Goal: Task Accomplishment & Management: Manage account settings

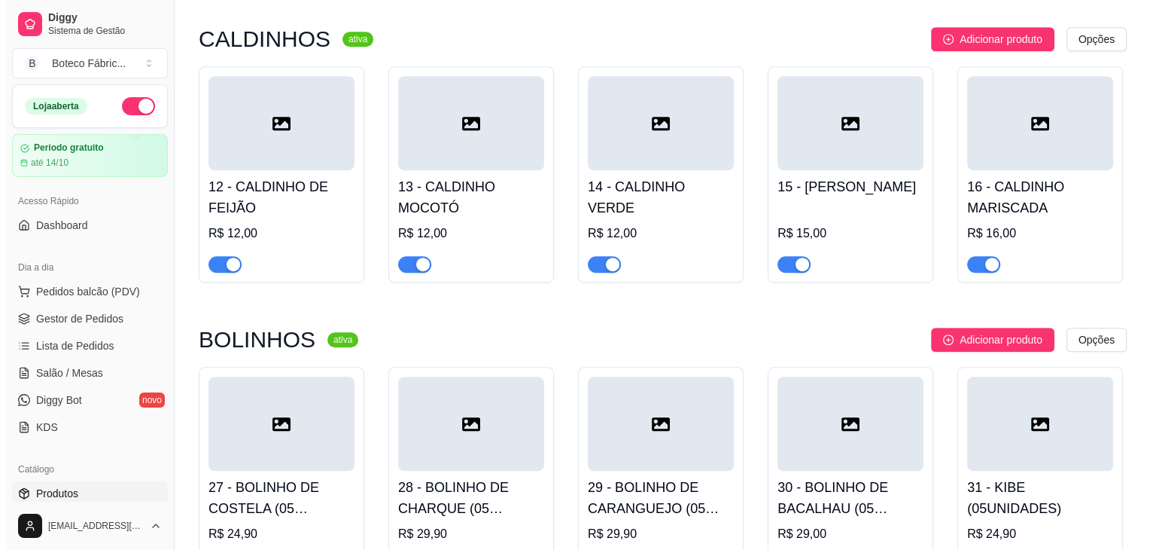
scroll to position [943, 0]
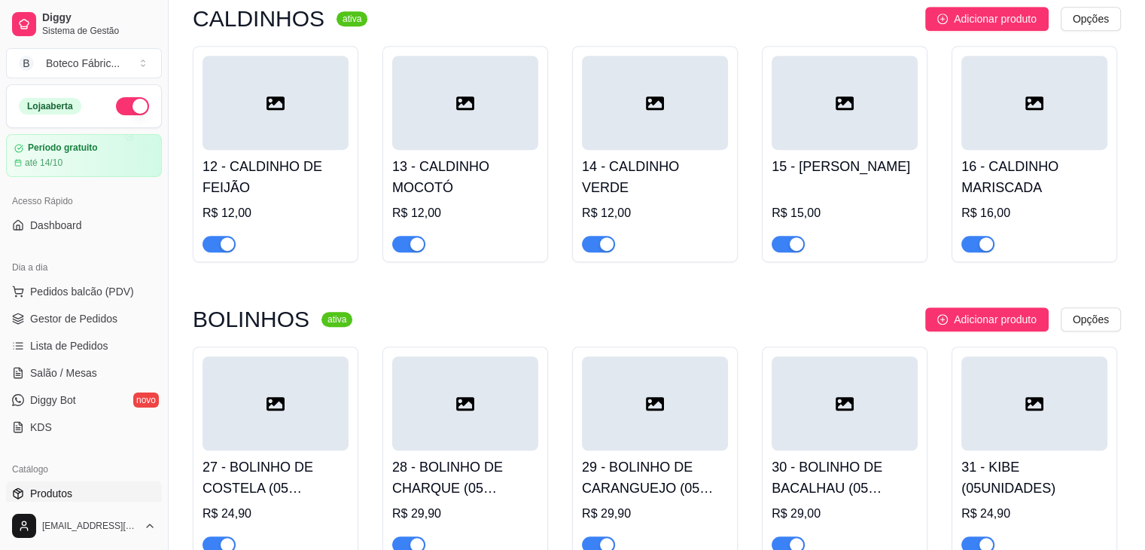
click at [231, 87] on div at bounding box center [276, 103] width 146 height 94
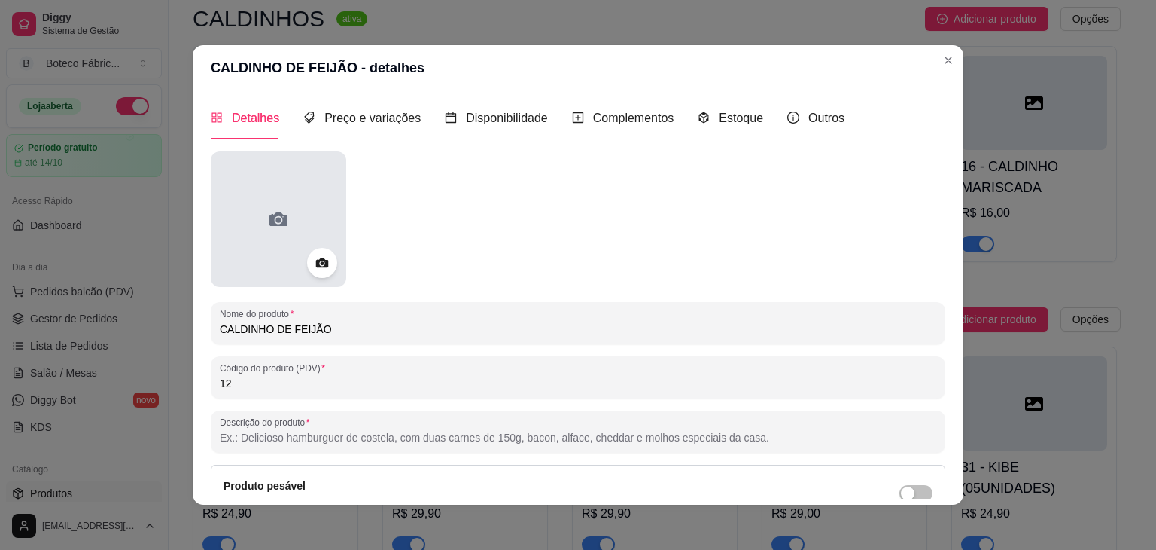
click at [289, 232] on div at bounding box center [279, 219] width 136 height 136
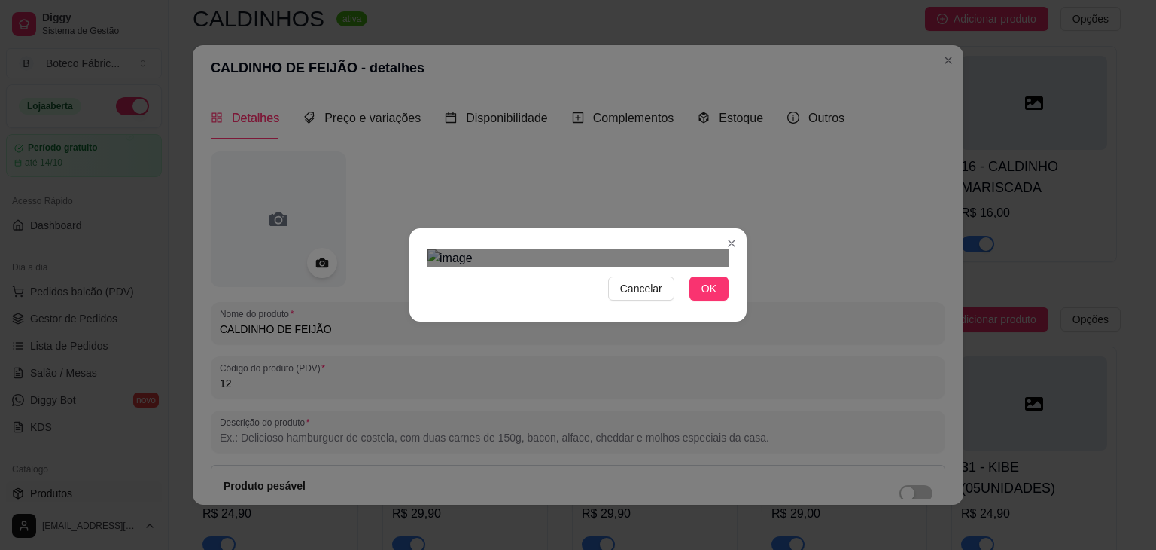
click at [569, 273] on div "Use the arrow keys to move the crop selection area" at bounding box center [582, 408] width 271 height 271
click at [733, 321] on section "Cancelar OK" at bounding box center [578, 274] width 337 height 93
click at [424, 306] on div "Cancelar OK" at bounding box center [578, 274] width 337 height 63
click at [714, 297] on span "OK" at bounding box center [709, 288] width 15 height 17
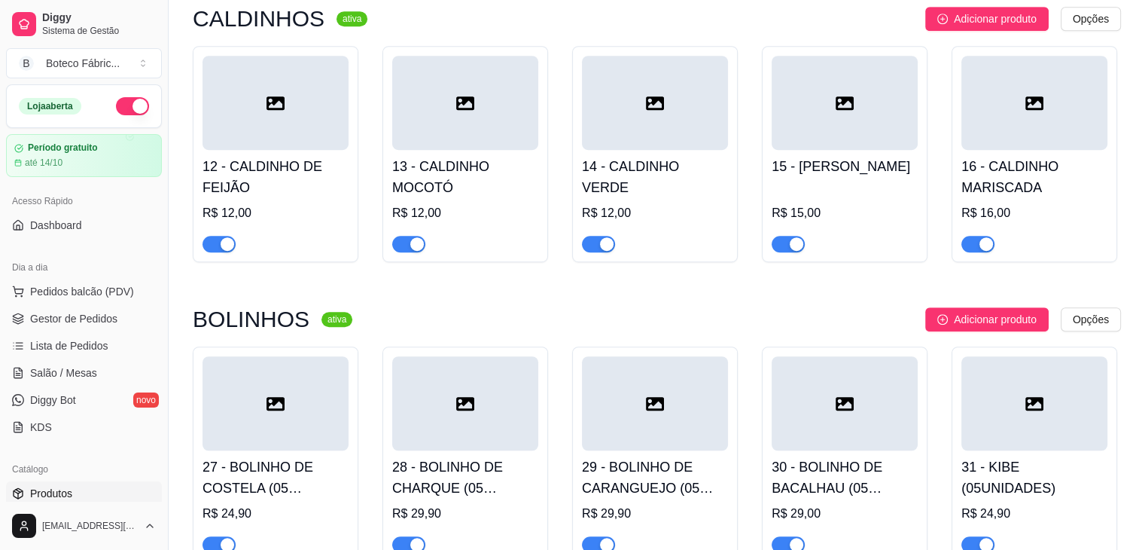
click at [292, 119] on div at bounding box center [276, 103] width 146 height 94
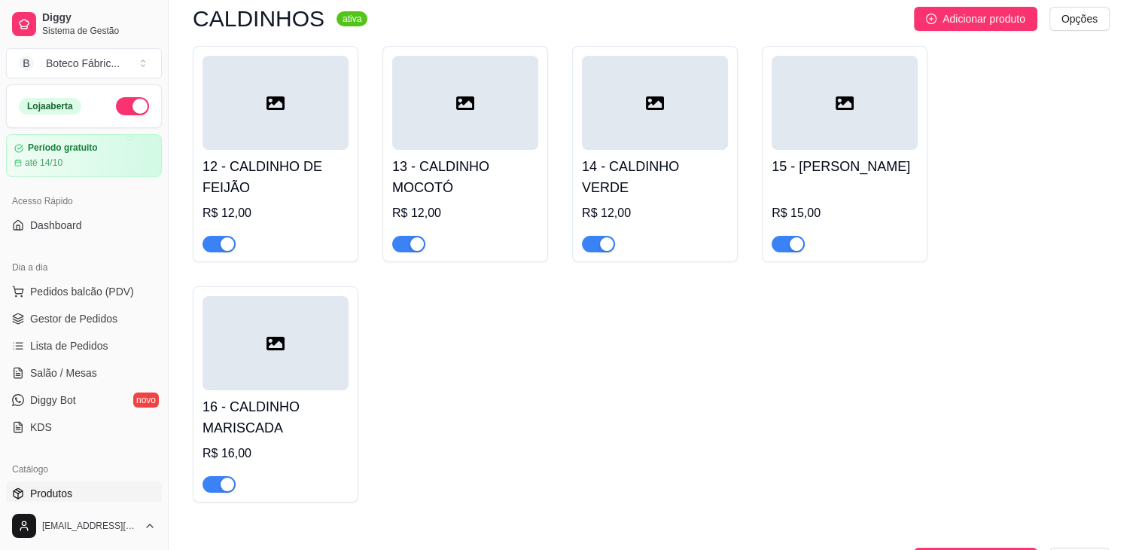
click at [292, 119] on icon "tags" at bounding box center [298, 114] width 12 height 12
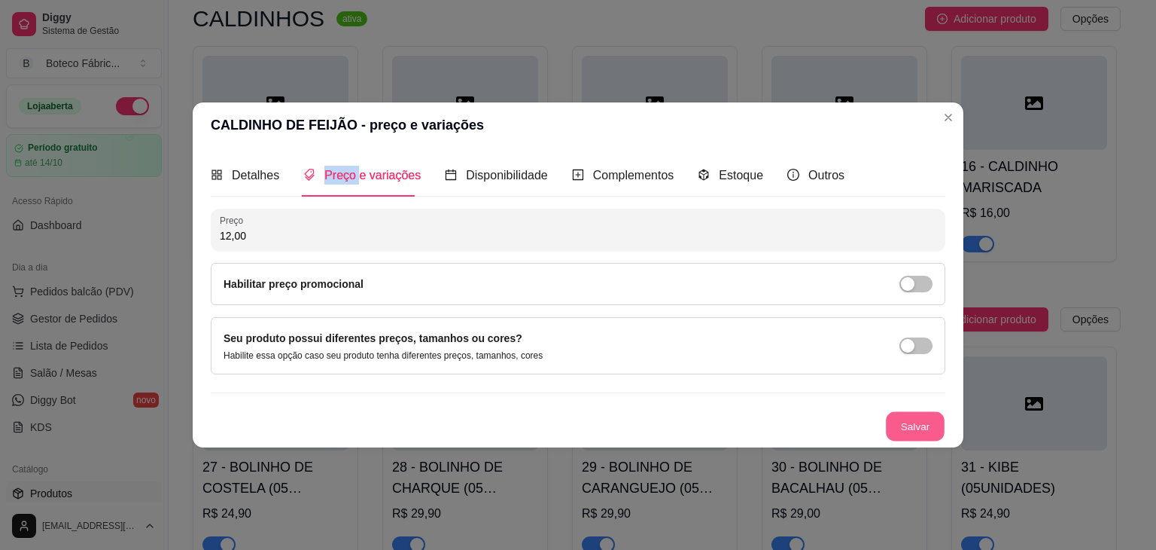
click at [912, 420] on button "Salvar" at bounding box center [915, 426] width 59 height 29
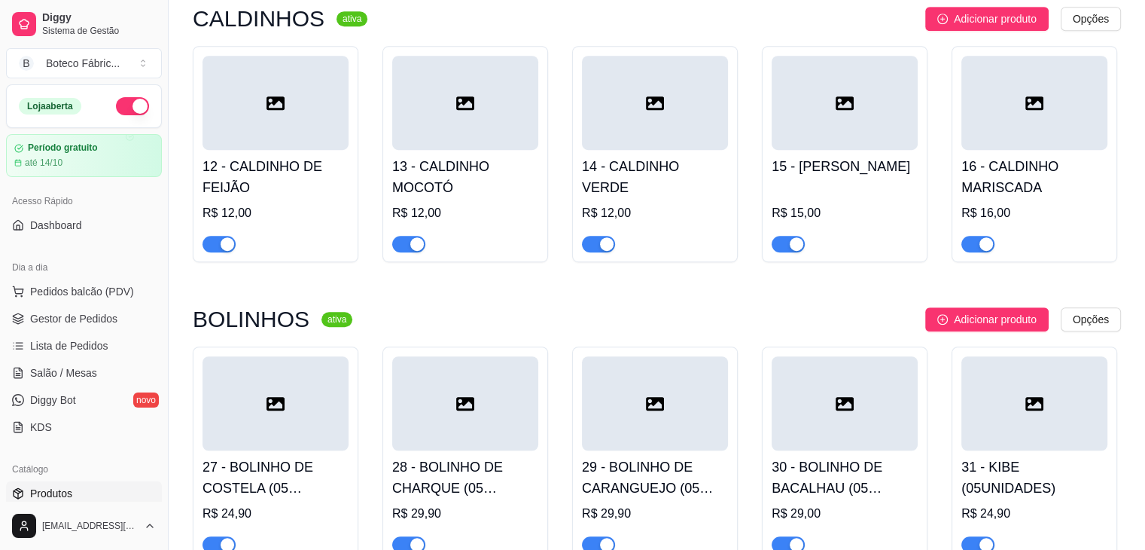
click at [272, 100] on icon at bounding box center [276, 103] width 18 height 14
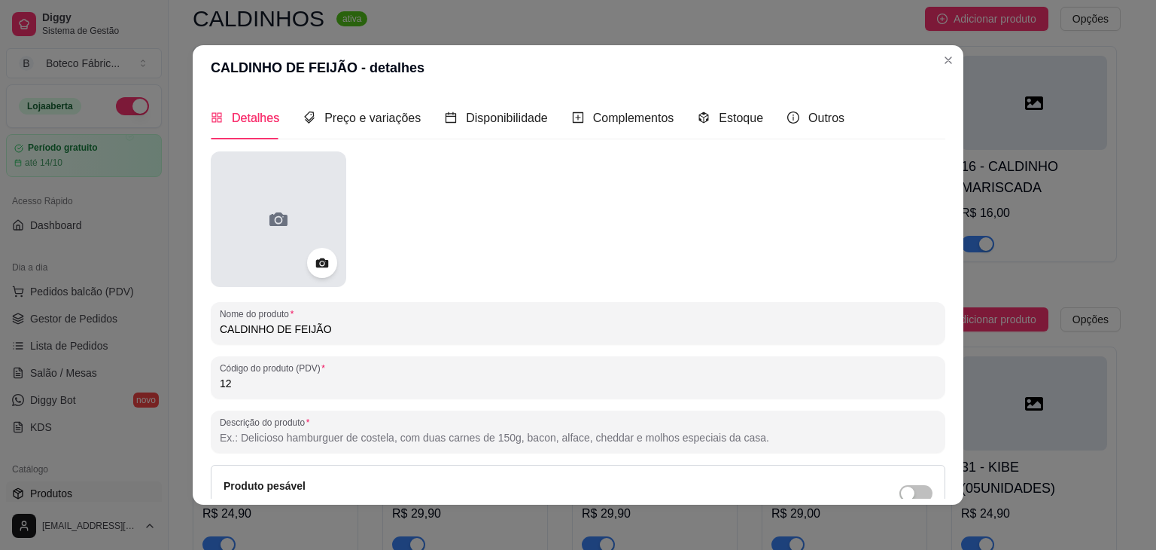
click at [270, 217] on icon at bounding box center [279, 219] width 18 height 14
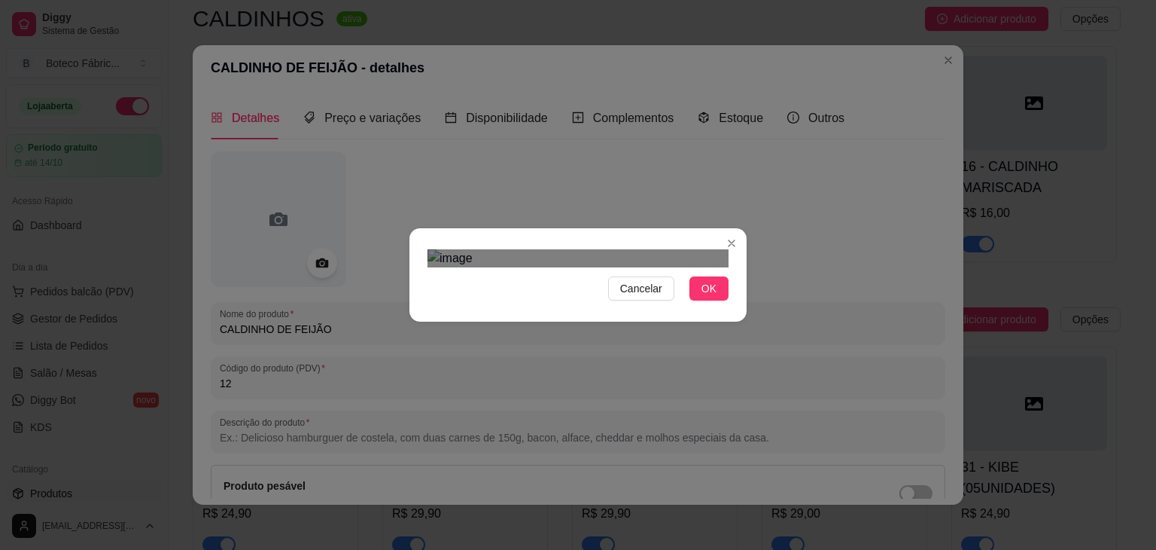
click at [559, 249] on img at bounding box center [578, 258] width 301 height 18
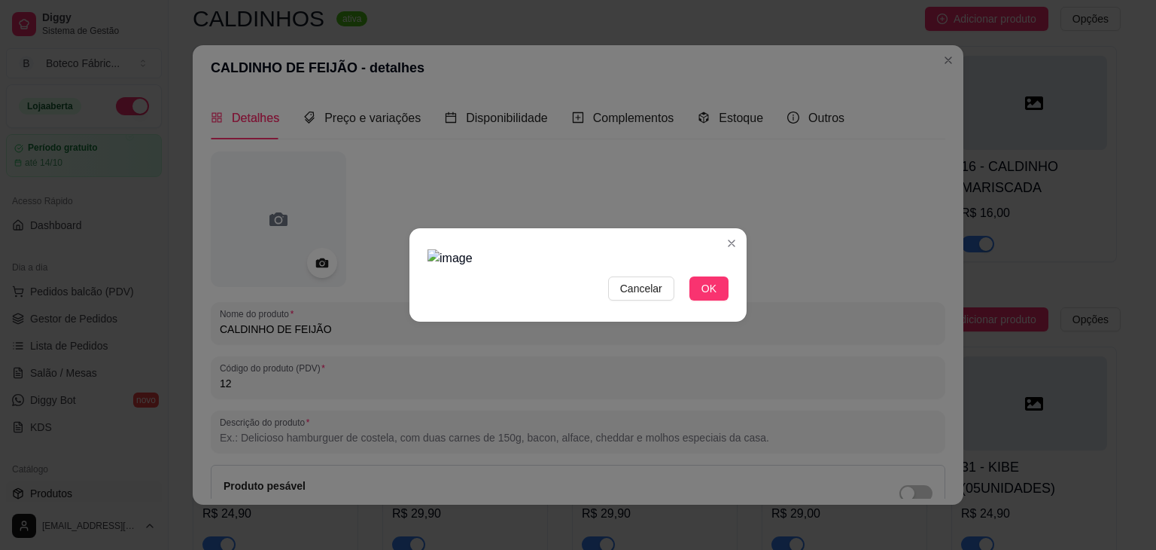
click at [577, 249] on img at bounding box center [578, 258] width 301 height 18
click at [724, 300] on button "OK" at bounding box center [709, 288] width 39 height 24
click at [711, 297] on span "OK" at bounding box center [709, 288] width 15 height 17
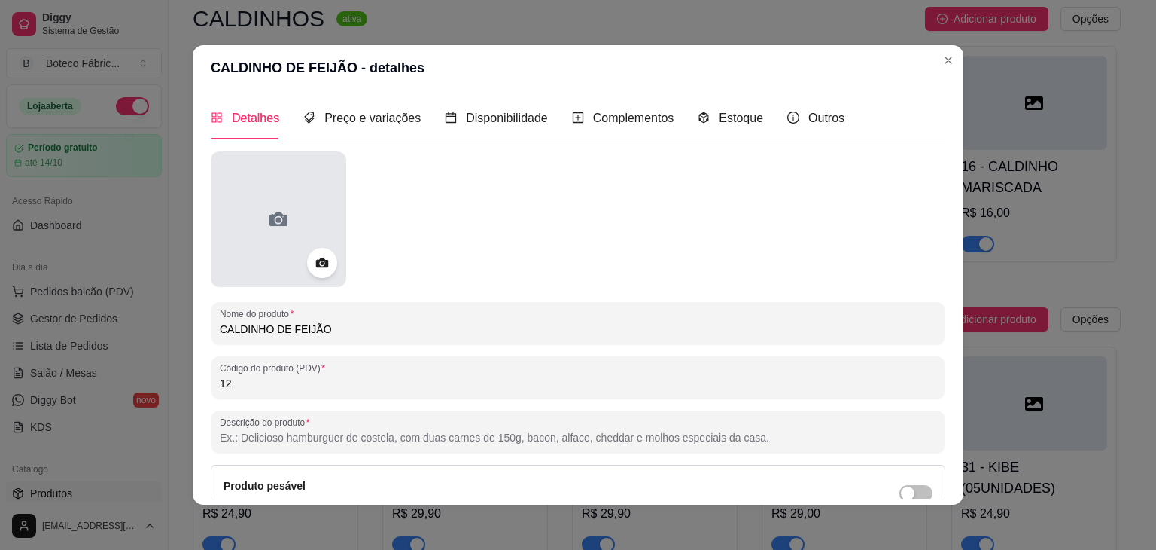
click at [298, 199] on div at bounding box center [279, 219] width 136 height 136
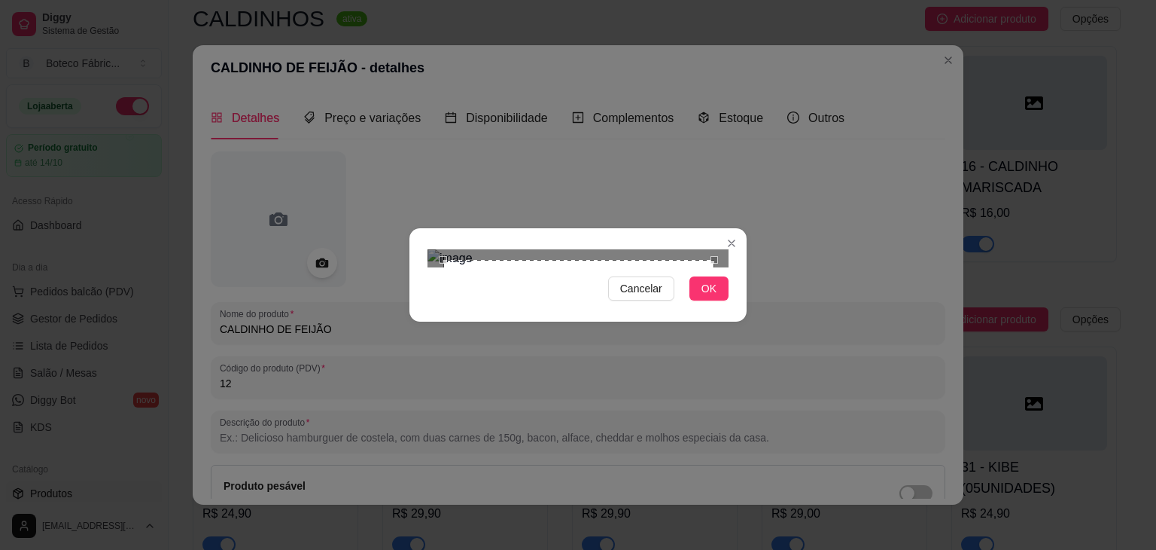
click at [602, 260] on div "Use the arrow keys to move the crop selection area" at bounding box center [578, 395] width 271 height 271
click at [729, 306] on div "Cancelar OK" at bounding box center [578, 274] width 337 height 63
click at [711, 297] on span "OK" at bounding box center [709, 288] width 15 height 17
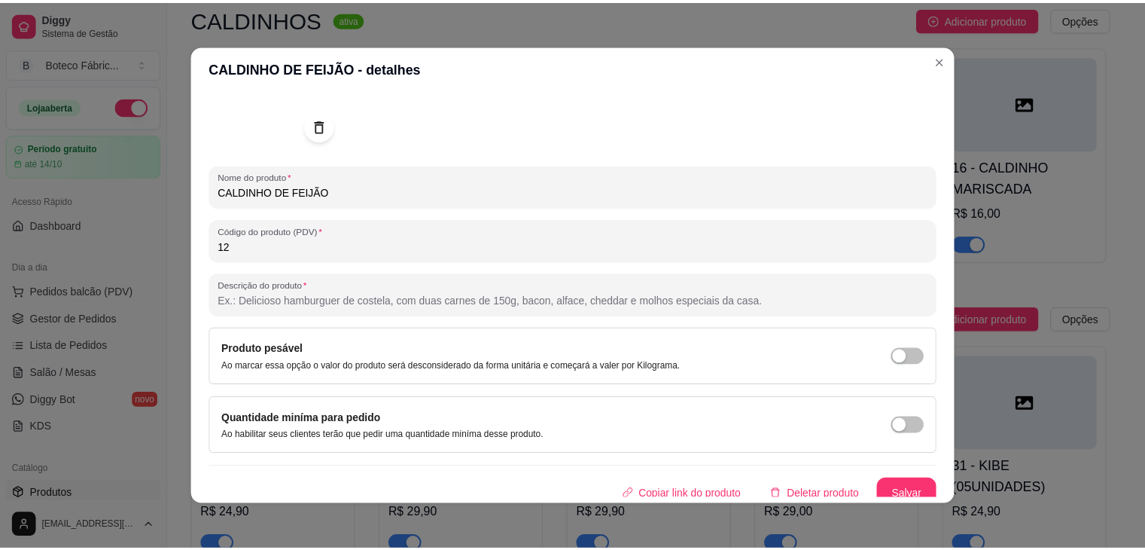
scroll to position [147, 0]
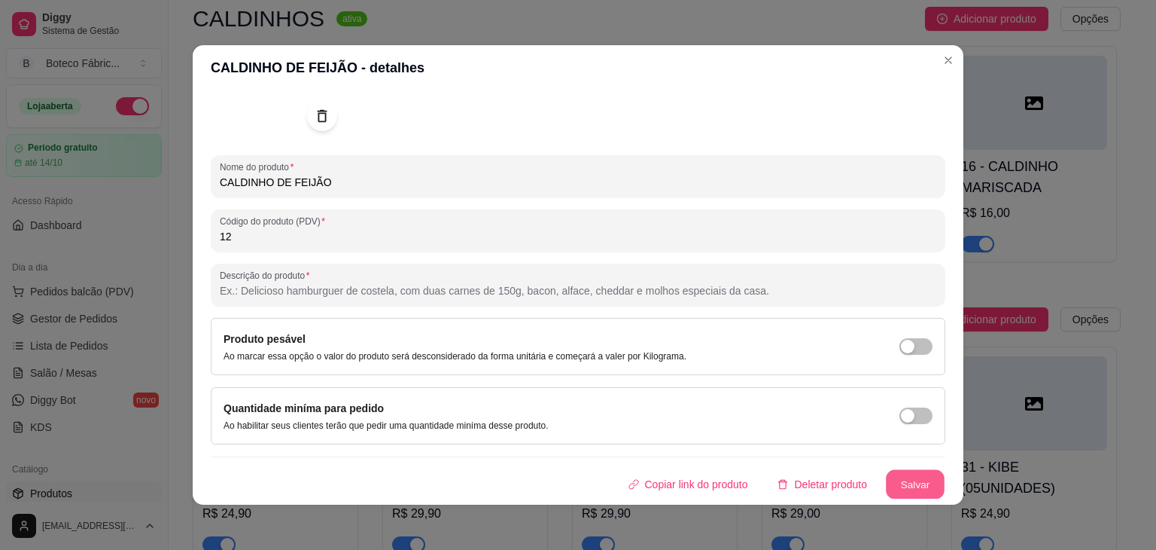
click at [903, 484] on button "Salvar" at bounding box center [915, 484] width 59 height 29
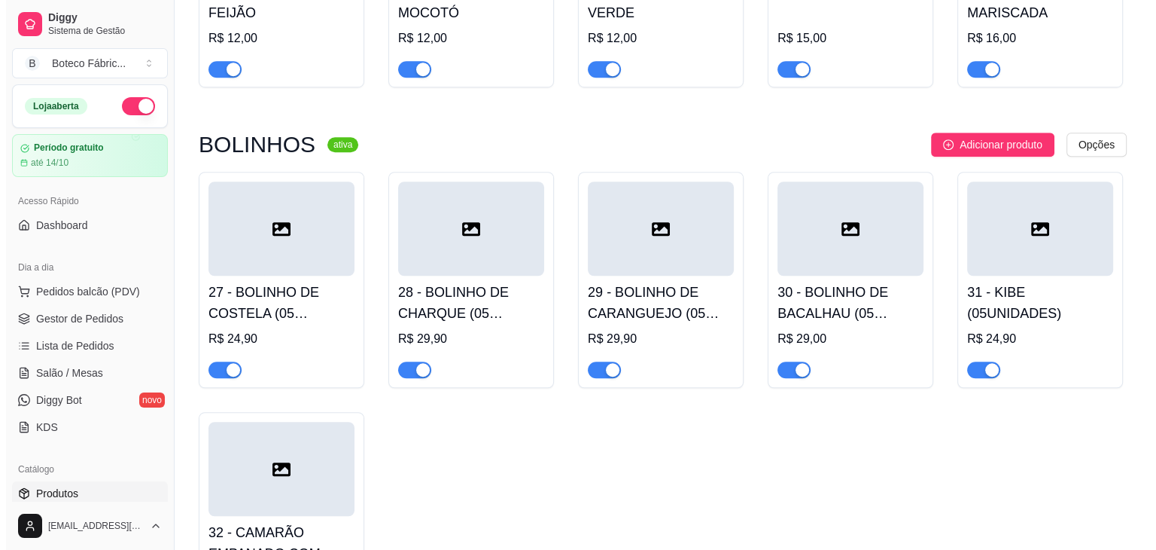
scroll to position [1123, 0]
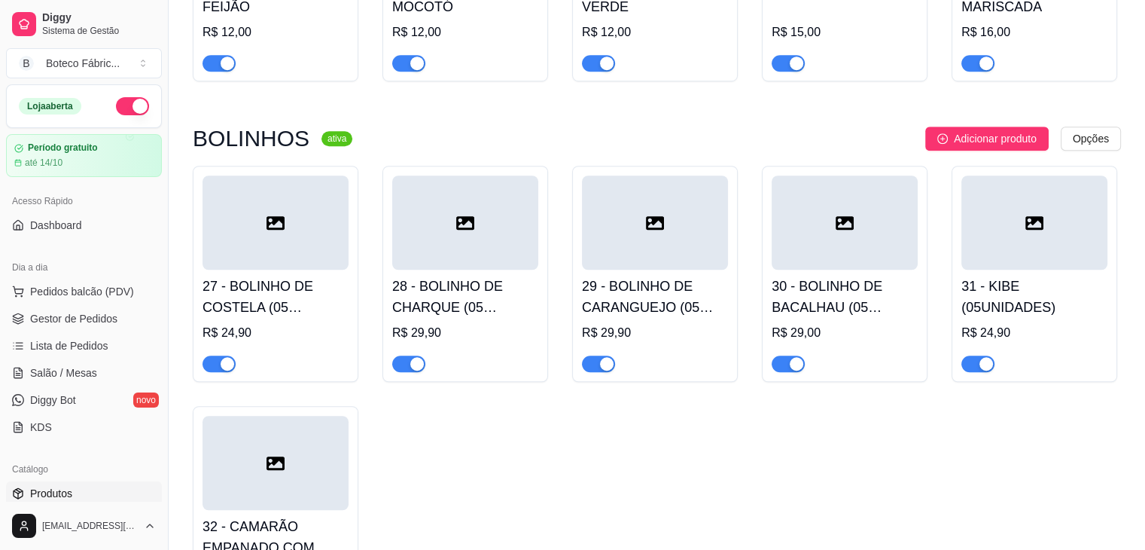
click at [468, 260] on div at bounding box center [465, 222] width 146 height 94
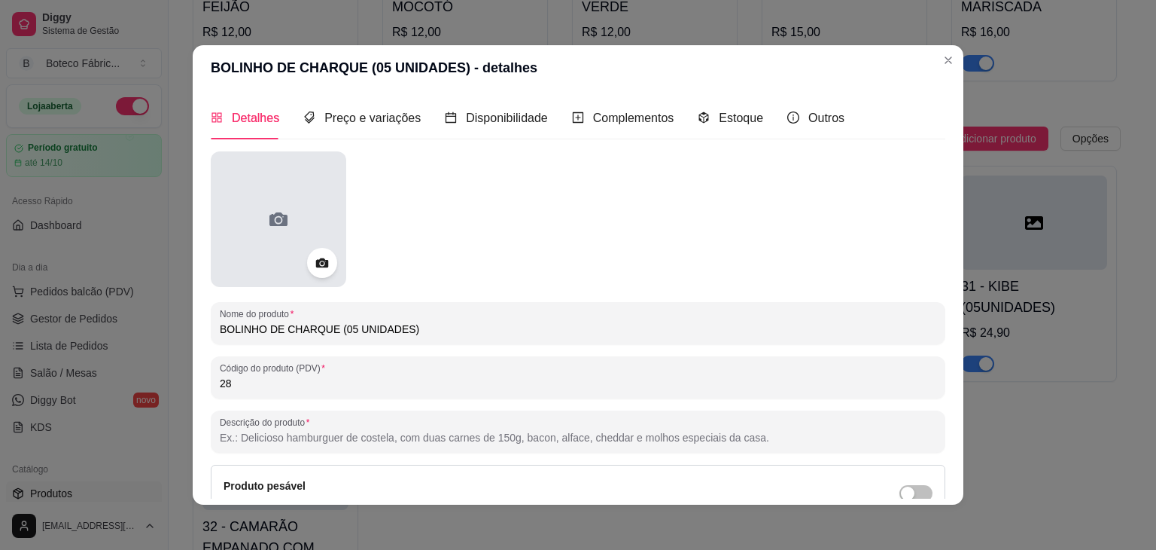
click at [285, 241] on div at bounding box center [279, 219] width 136 height 136
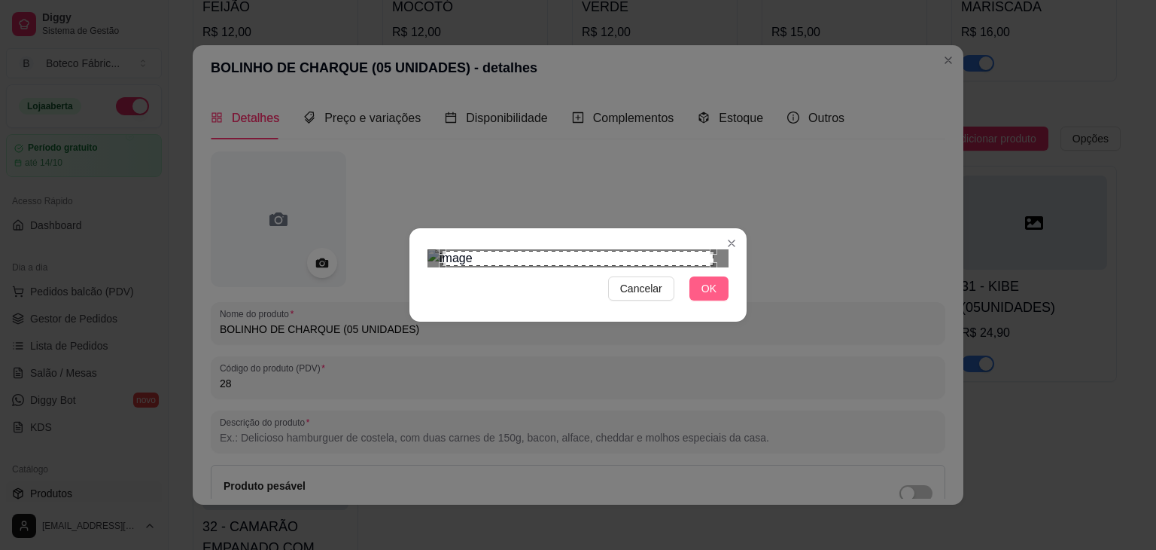
click at [715, 297] on span "OK" at bounding box center [709, 288] width 15 height 17
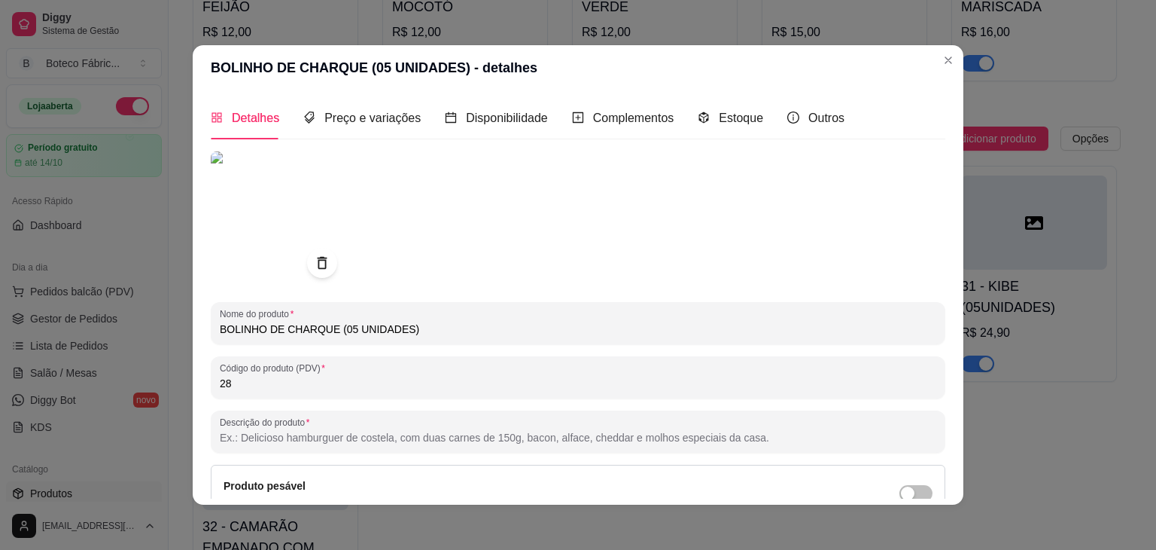
click at [940, 465] on div "Detalhes Preço e variações Disponibilidade Complementos Estoque Outros Nome do …" at bounding box center [578, 297] width 735 height 402
click at [935, 462] on div "Detalhes Preço e variações Disponibilidade Complementos Estoque Outros Nome do …" at bounding box center [578, 297] width 735 height 402
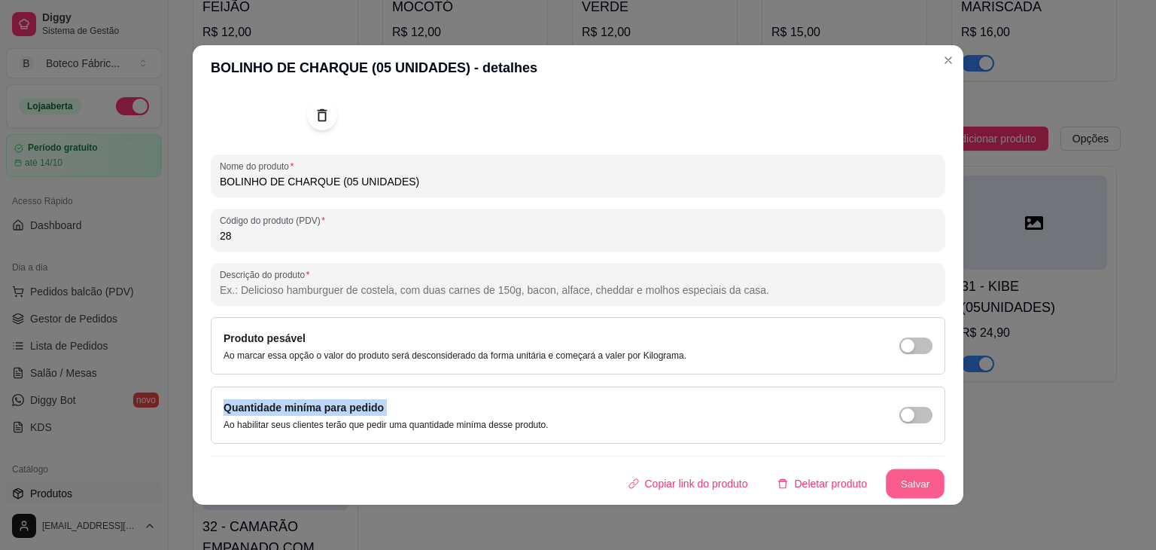
click at [898, 477] on button "Salvar" at bounding box center [915, 483] width 59 height 29
click at [891, 482] on button "Salvar" at bounding box center [915, 483] width 59 height 29
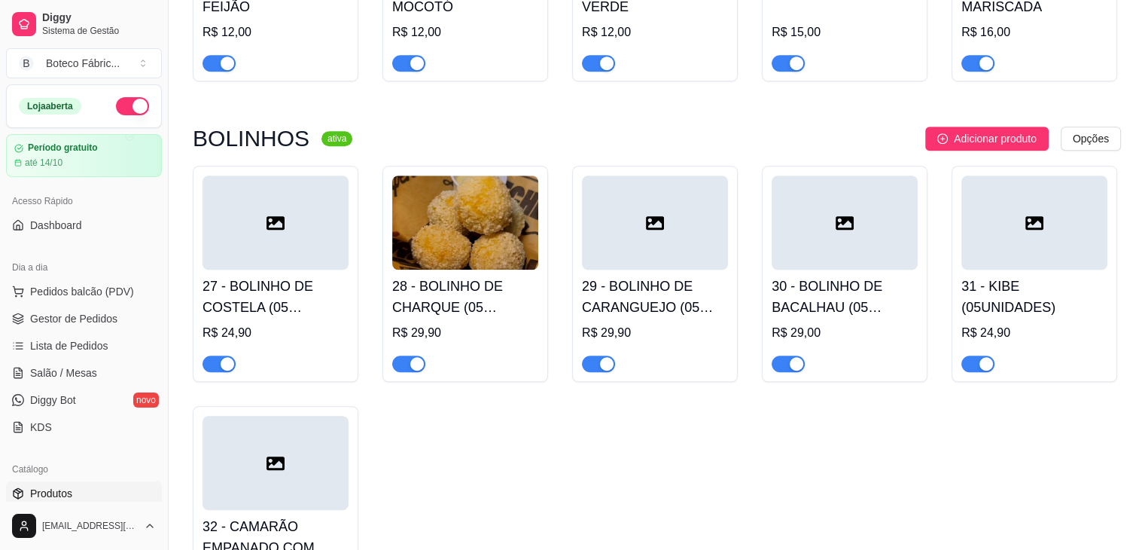
click at [301, 244] on div at bounding box center [276, 222] width 146 height 94
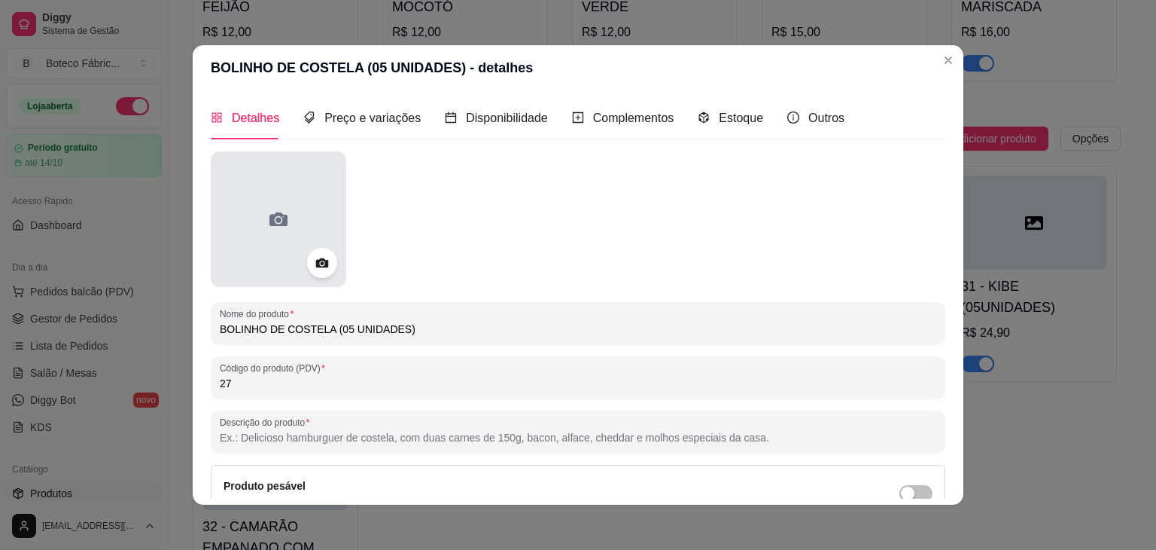
click at [283, 224] on icon at bounding box center [279, 219] width 24 height 24
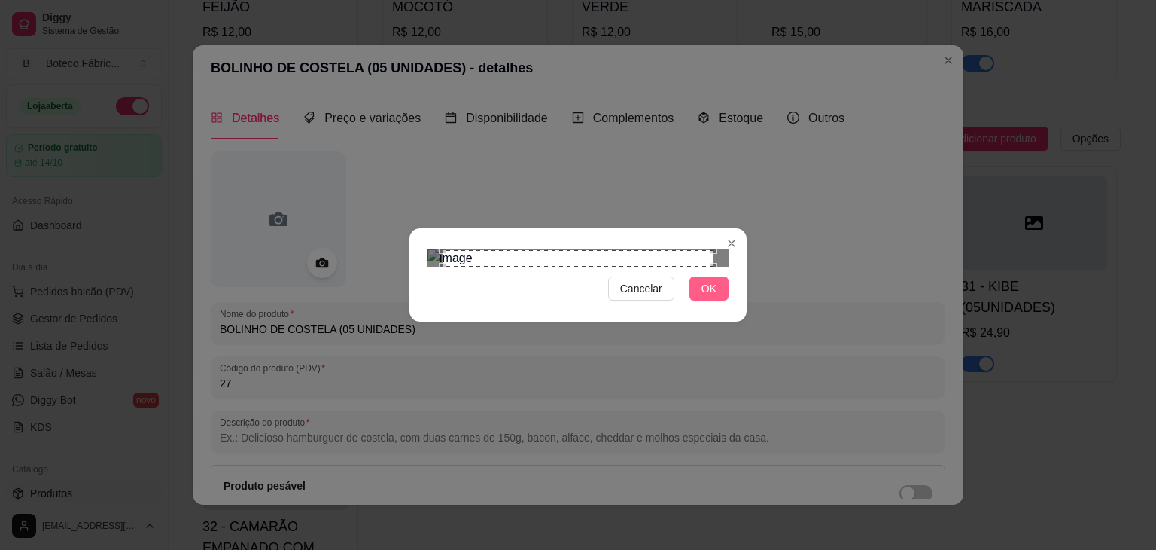
click at [702, 300] on button "OK" at bounding box center [709, 288] width 39 height 24
click at [714, 300] on button "OK" at bounding box center [709, 288] width 39 height 24
click at [711, 297] on span "OK" at bounding box center [709, 288] width 15 height 17
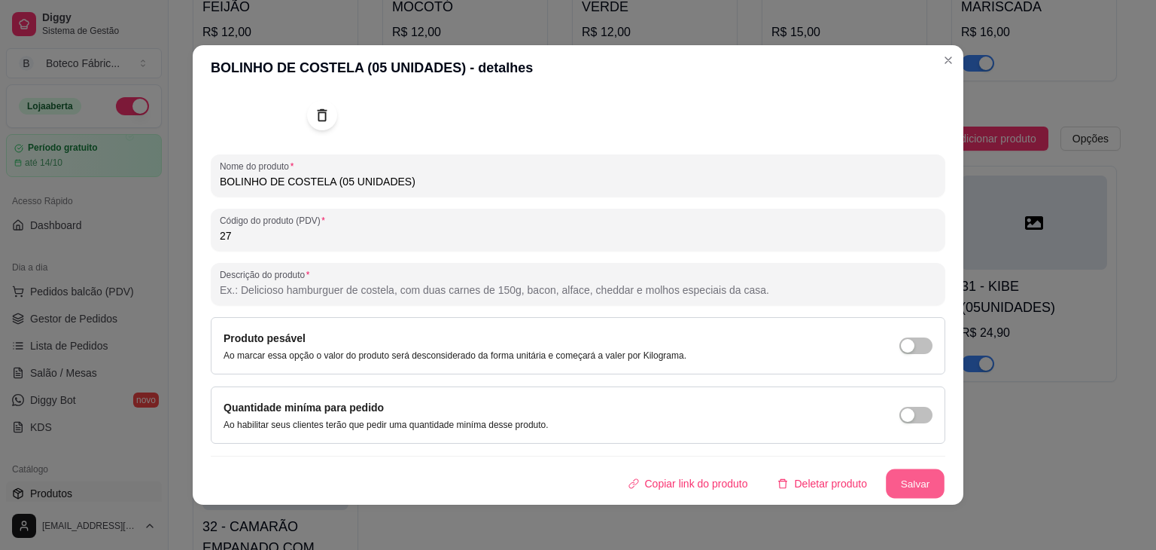
click at [894, 483] on button "Salvar" at bounding box center [915, 483] width 59 height 29
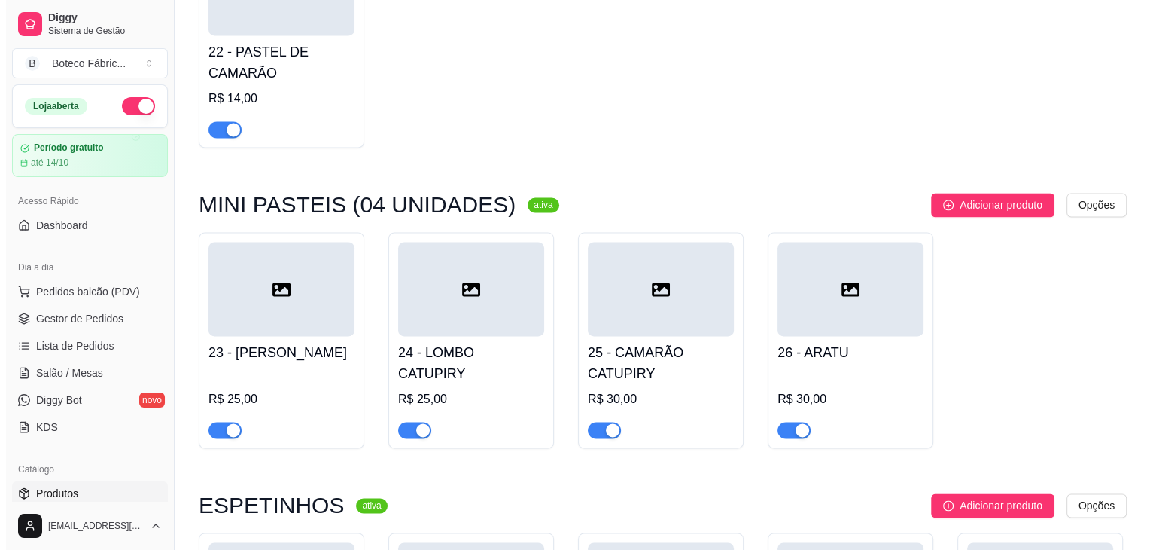
scroll to position [2147, 0]
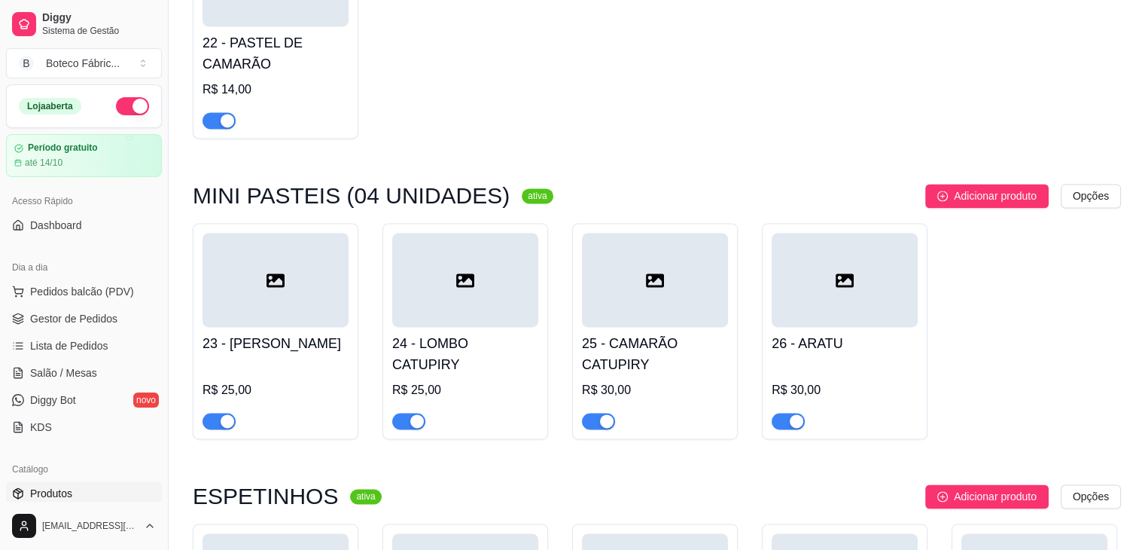
click at [270, 289] on icon at bounding box center [276, 280] width 18 height 18
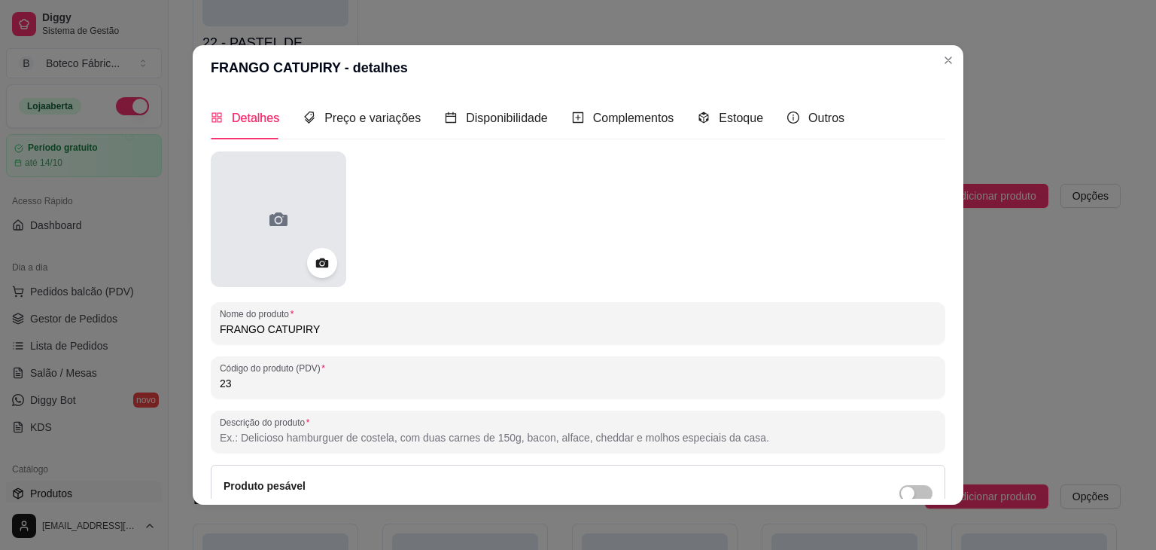
click at [304, 232] on div at bounding box center [279, 219] width 136 height 136
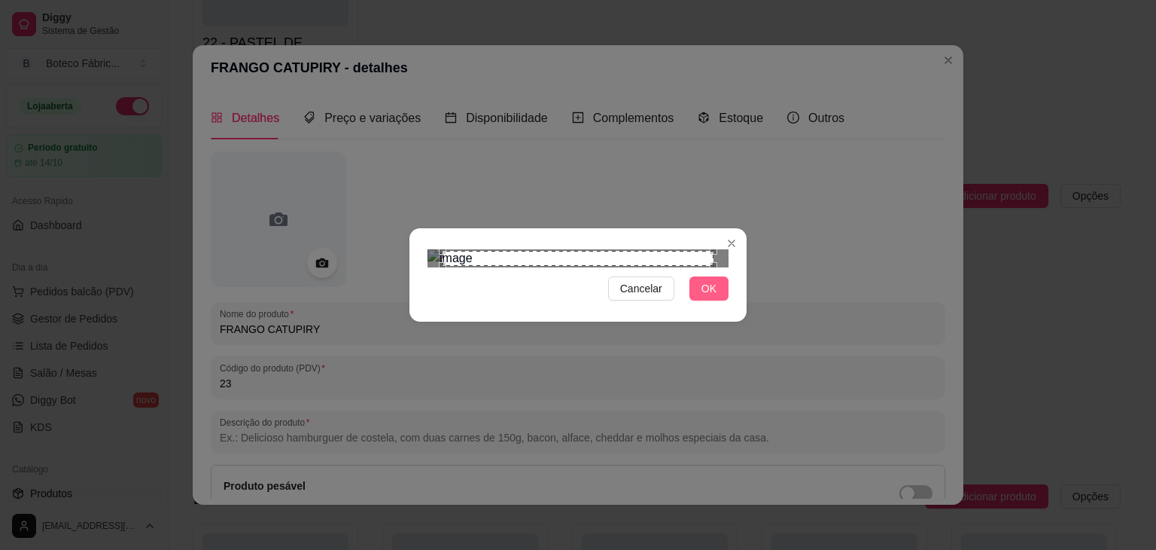
click at [702, 300] on button "OK" at bounding box center [709, 288] width 39 height 24
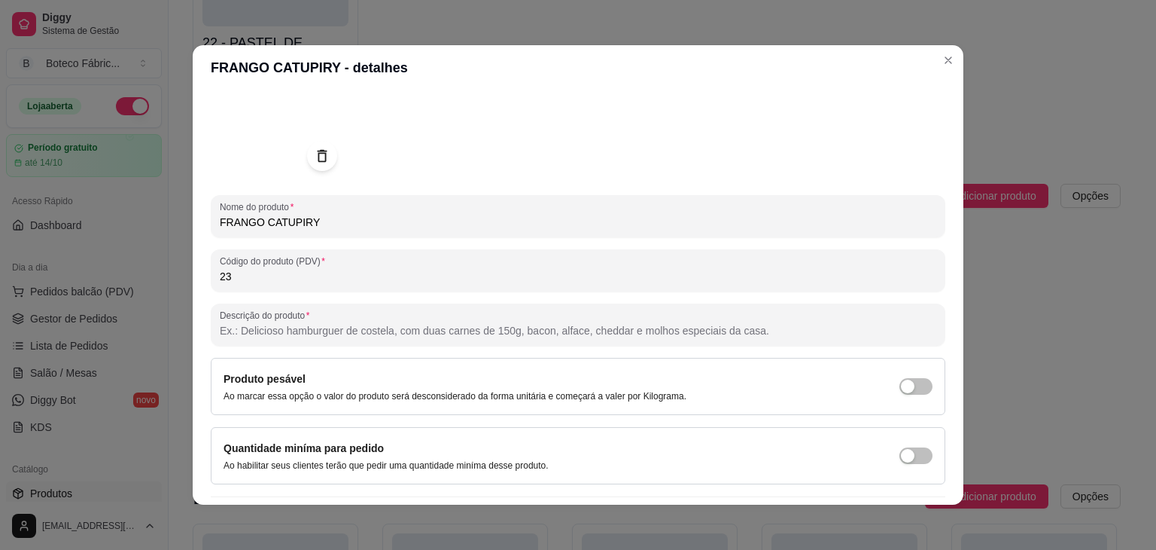
scroll to position [147, 0]
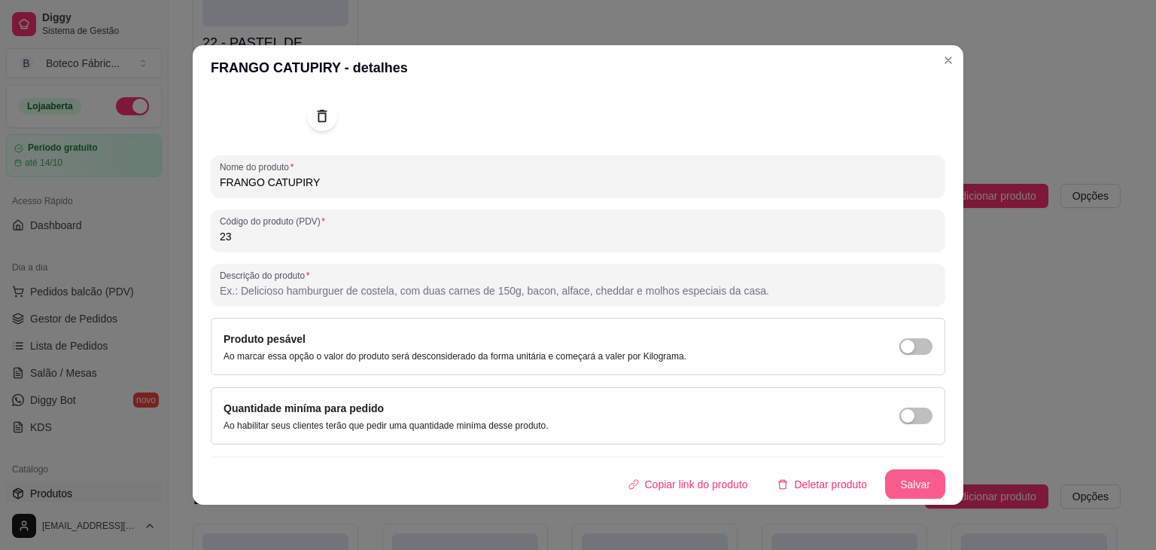
click at [905, 486] on button "Salvar" at bounding box center [915, 484] width 60 height 30
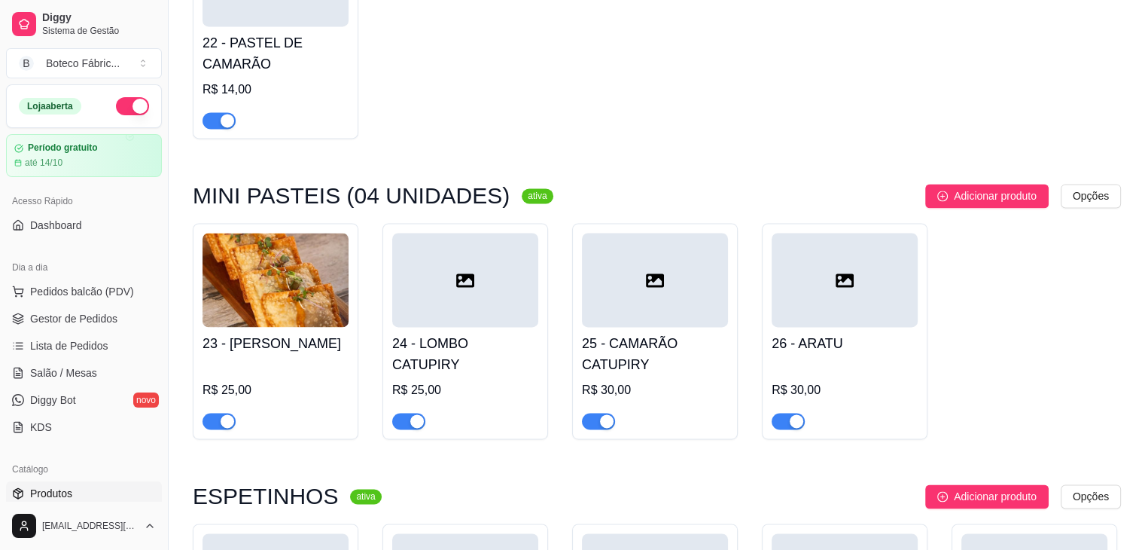
click at [446, 308] on div at bounding box center [465, 280] width 146 height 94
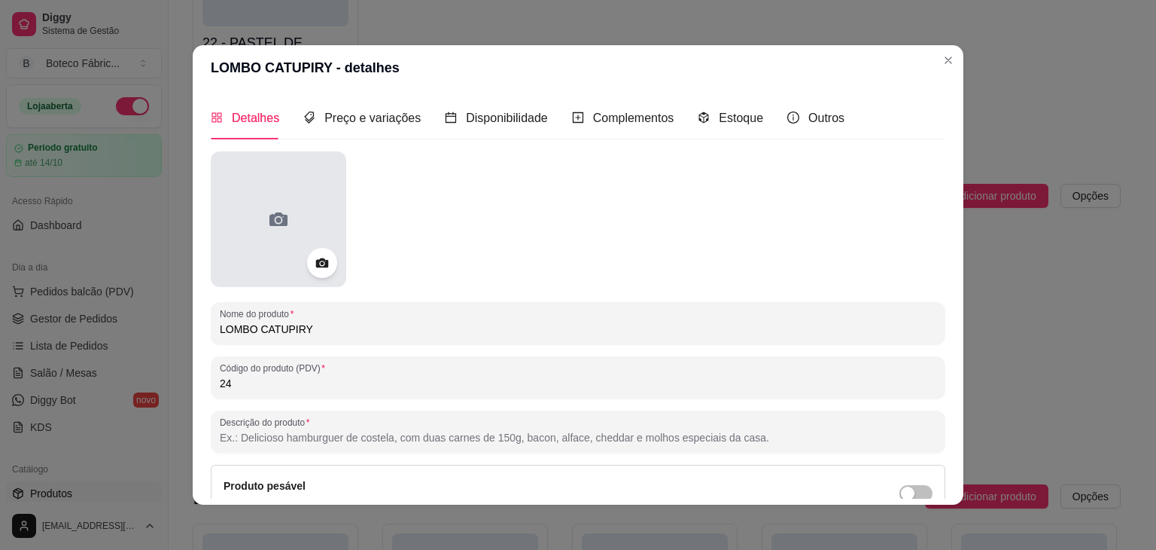
click at [277, 210] on icon at bounding box center [279, 219] width 24 height 24
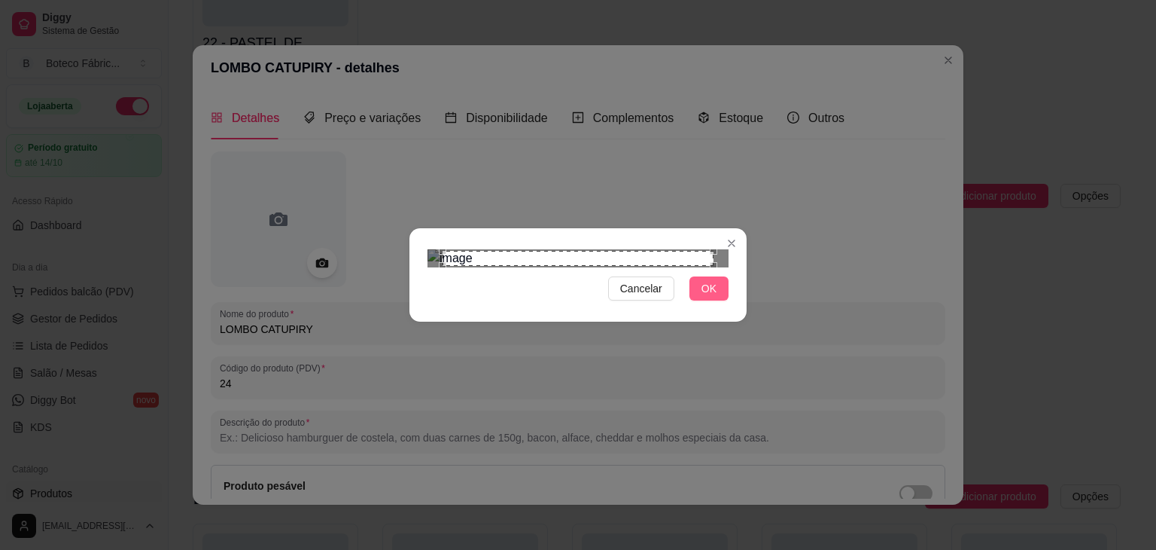
click at [704, 297] on span "OK" at bounding box center [709, 288] width 15 height 17
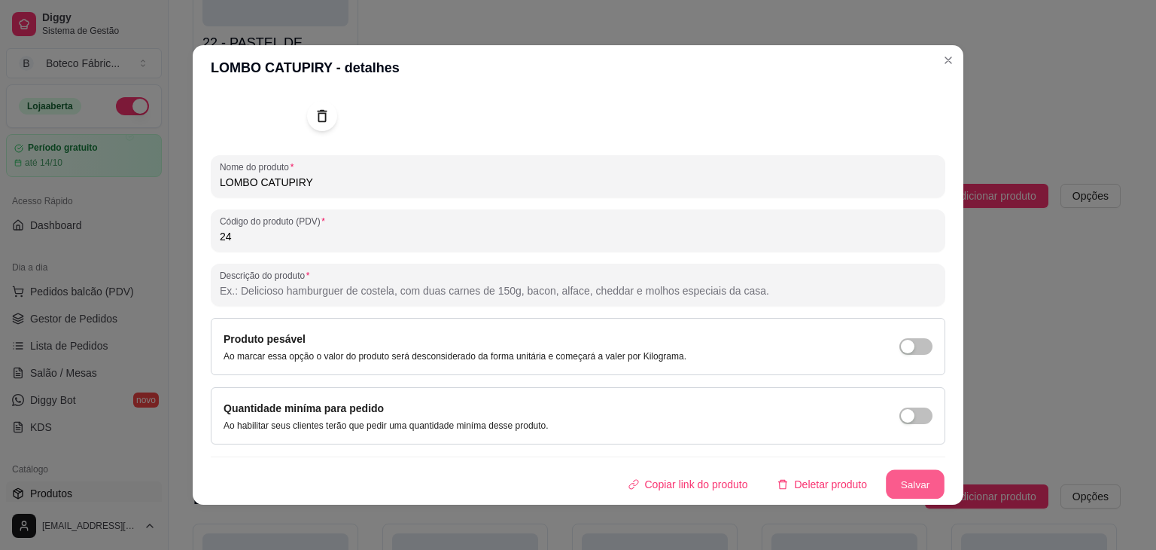
click at [900, 495] on button "Salvar" at bounding box center [915, 484] width 59 height 29
click at [903, 486] on button "Salvar" at bounding box center [915, 484] width 59 height 29
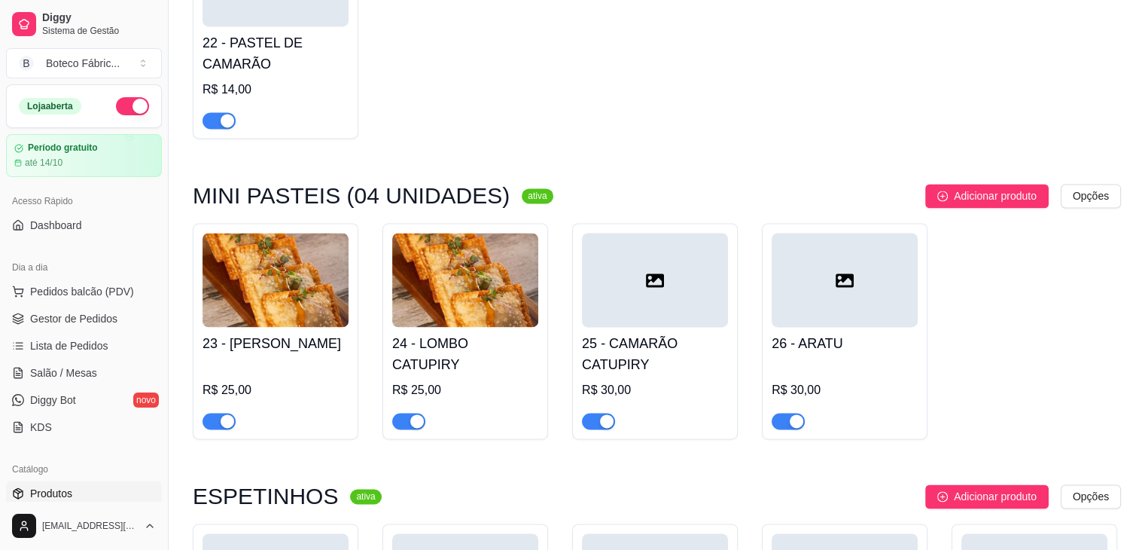
click at [666, 288] on div at bounding box center [655, 280] width 146 height 94
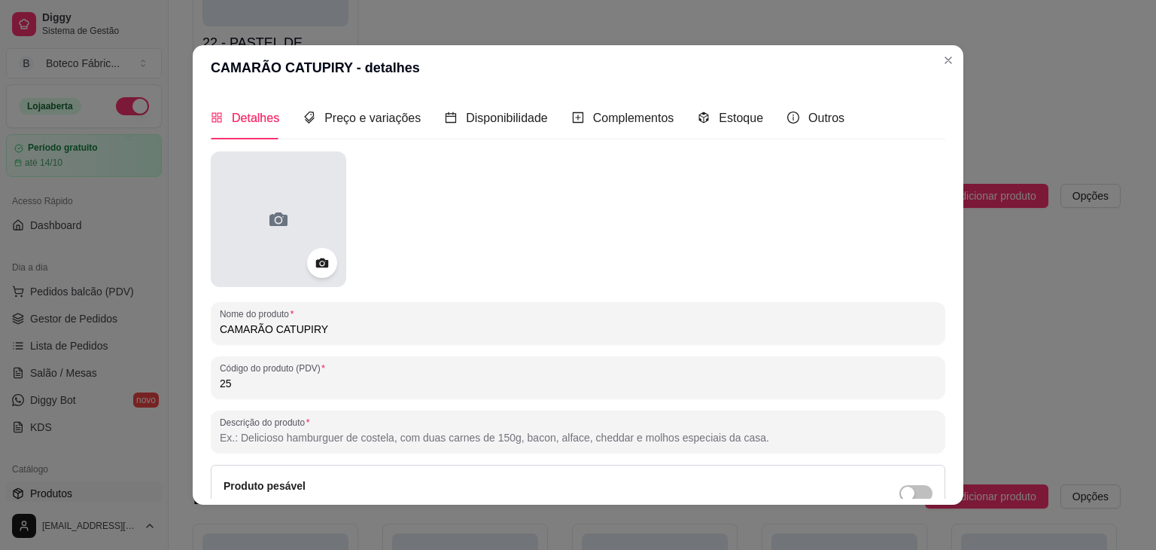
click at [303, 215] on div at bounding box center [279, 219] width 136 height 136
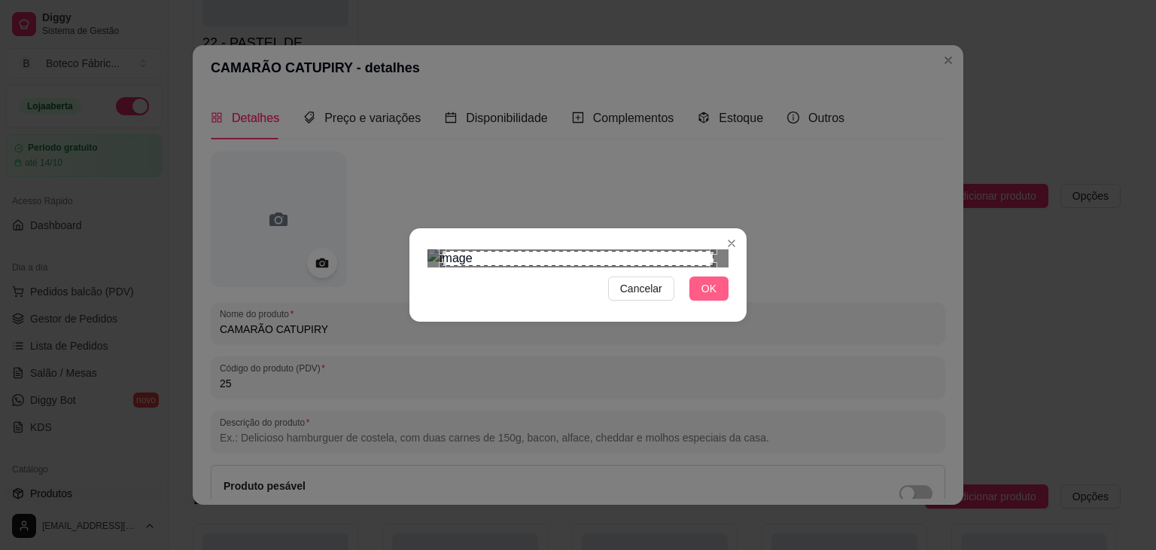
click at [703, 297] on span "OK" at bounding box center [709, 288] width 15 height 17
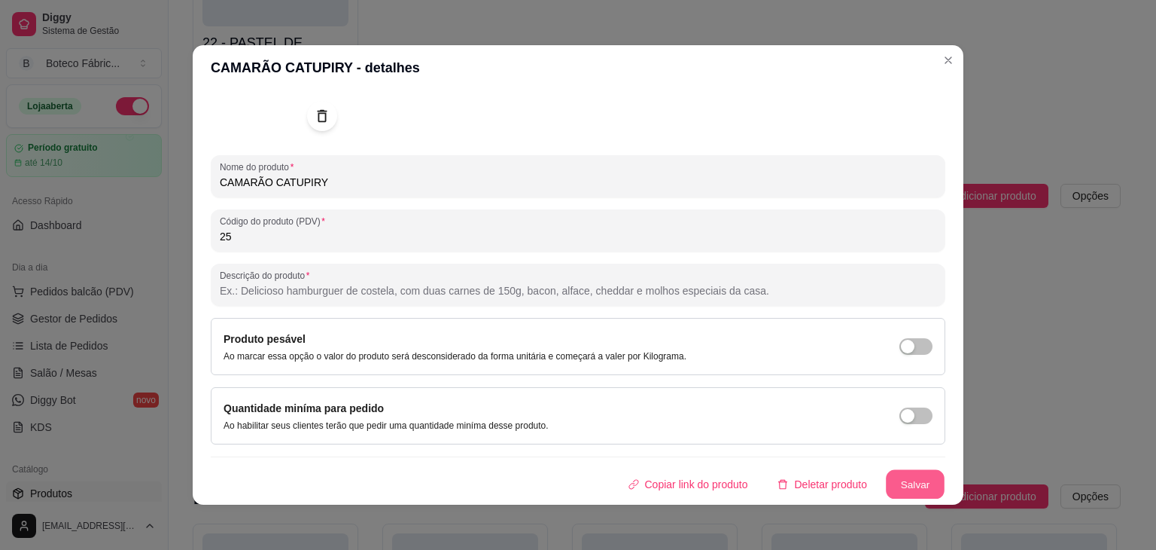
click at [906, 477] on button "Salvar" at bounding box center [915, 484] width 59 height 29
click at [897, 486] on button "Salvar" at bounding box center [915, 484] width 59 height 29
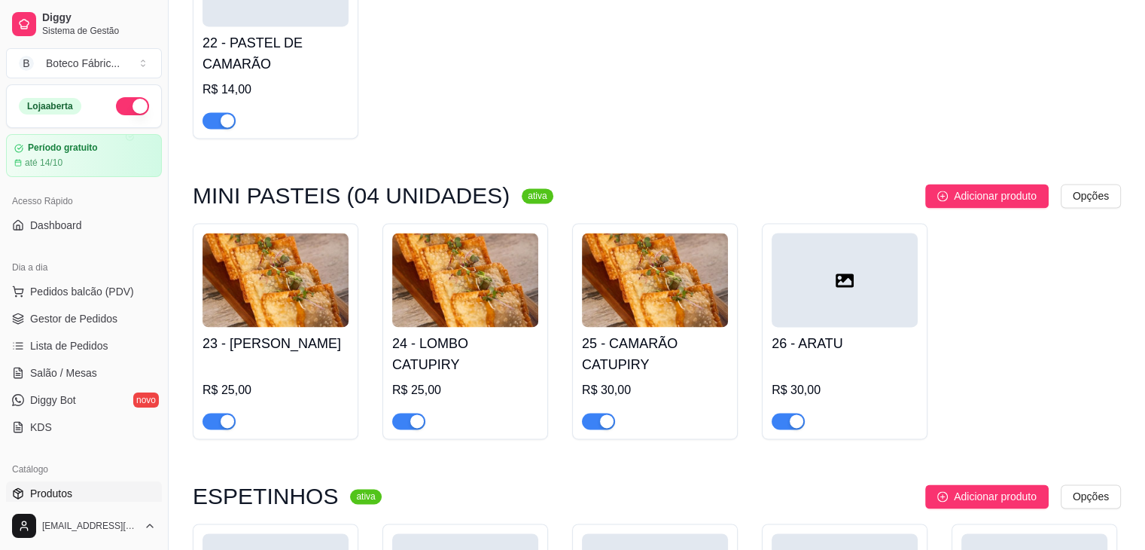
click at [852, 279] on icon at bounding box center [845, 280] width 18 height 14
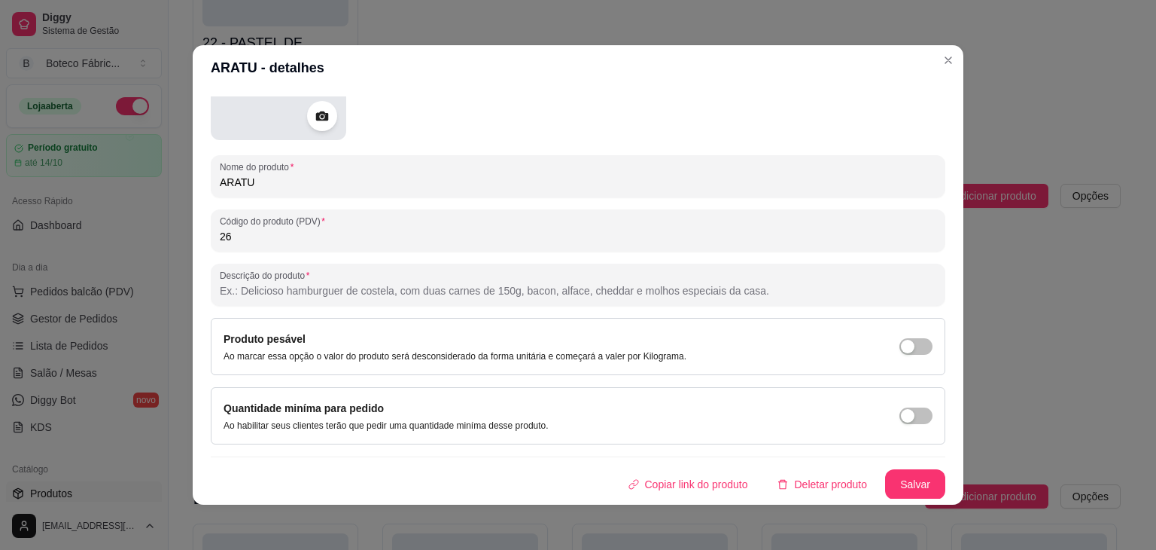
click at [276, 118] on div at bounding box center [279, 73] width 136 height 136
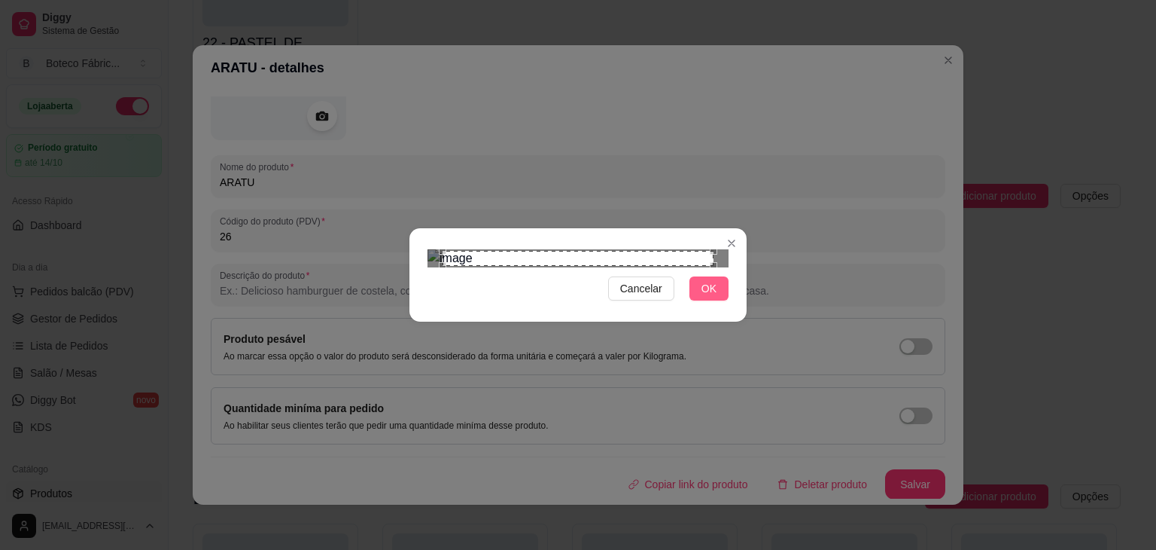
click at [705, 297] on span "OK" at bounding box center [709, 288] width 15 height 17
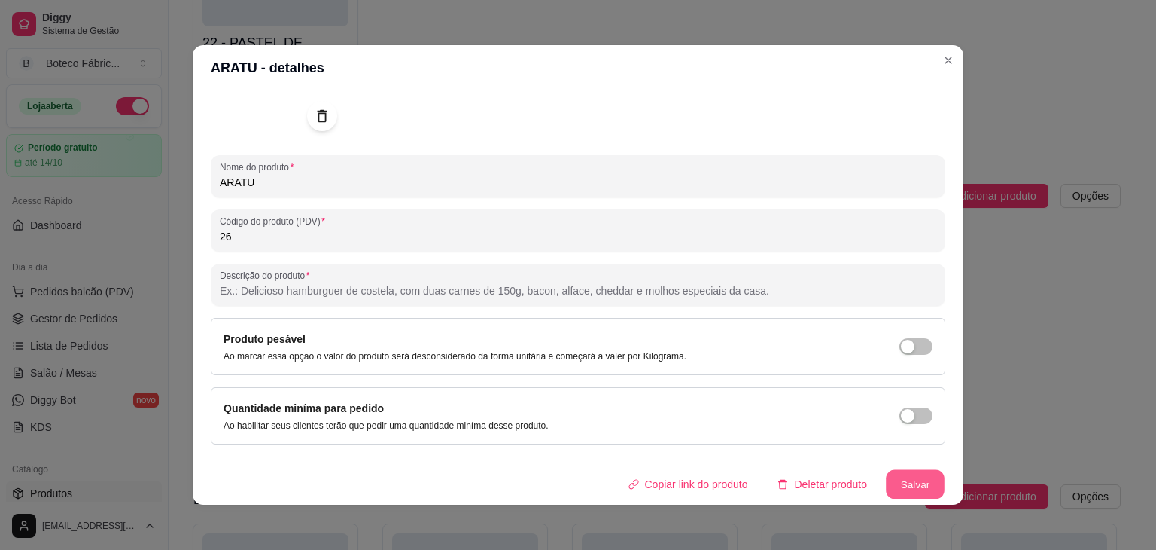
click at [915, 474] on button "Salvar" at bounding box center [915, 484] width 59 height 29
click at [906, 497] on button "Salvar" at bounding box center [915, 484] width 59 height 29
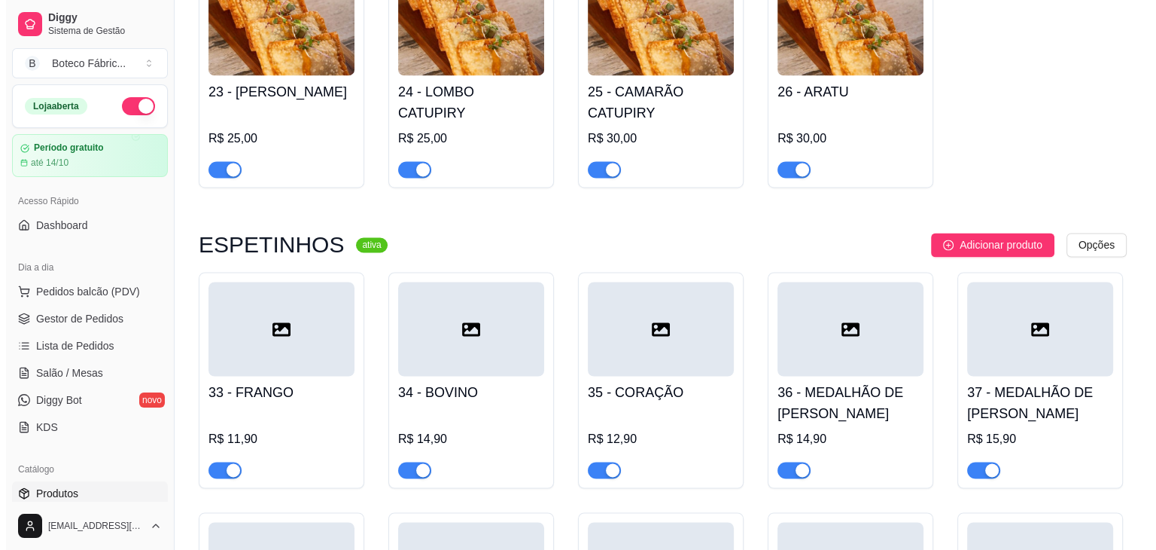
scroll to position [2418, 0]
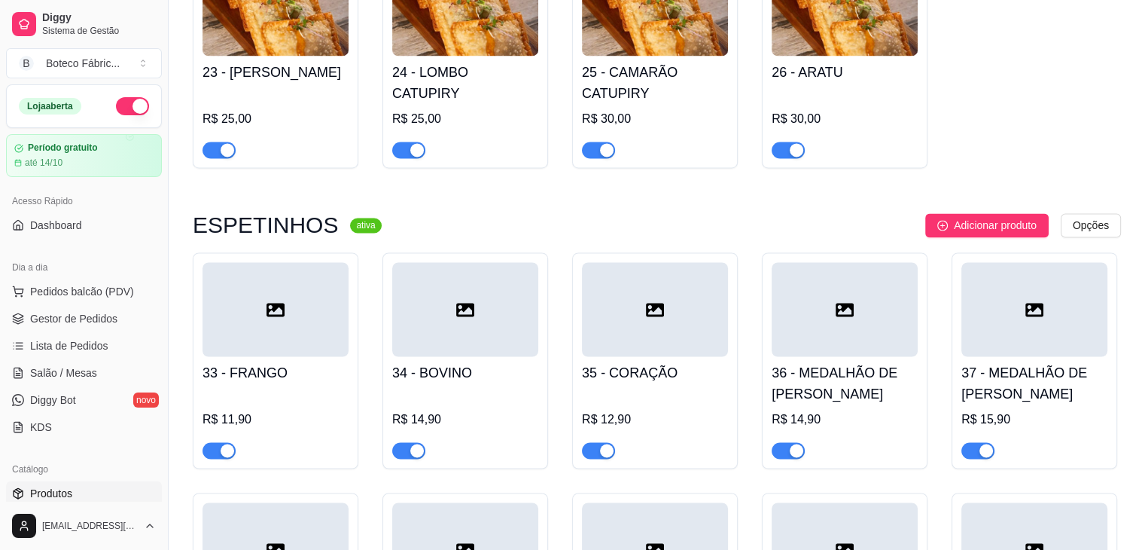
click at [497, 335] on div at bounding box center [465, 309] width 146 height 94
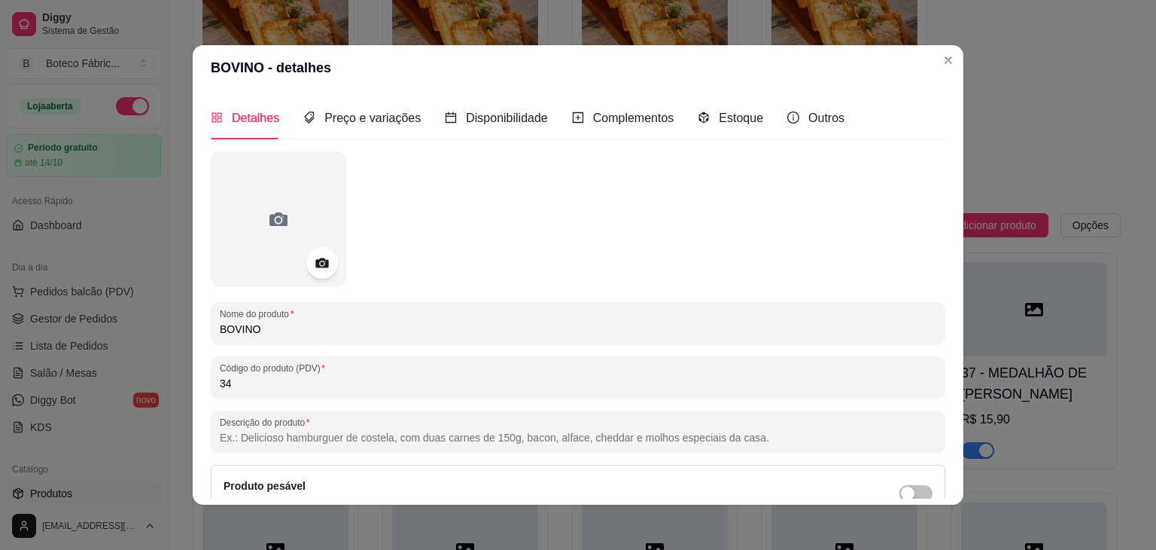
click at [316, 254] on icon at bounding box center [321, 262] width 17 height 17
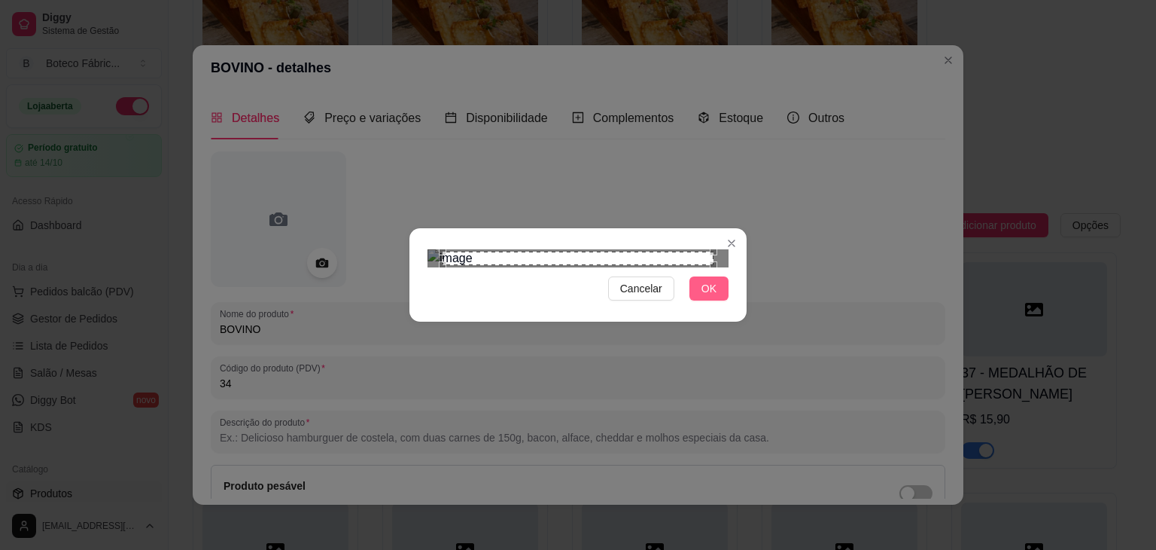
click at [706, 297] on span "OK" at bounding box center [709, 288] width 15 height 17
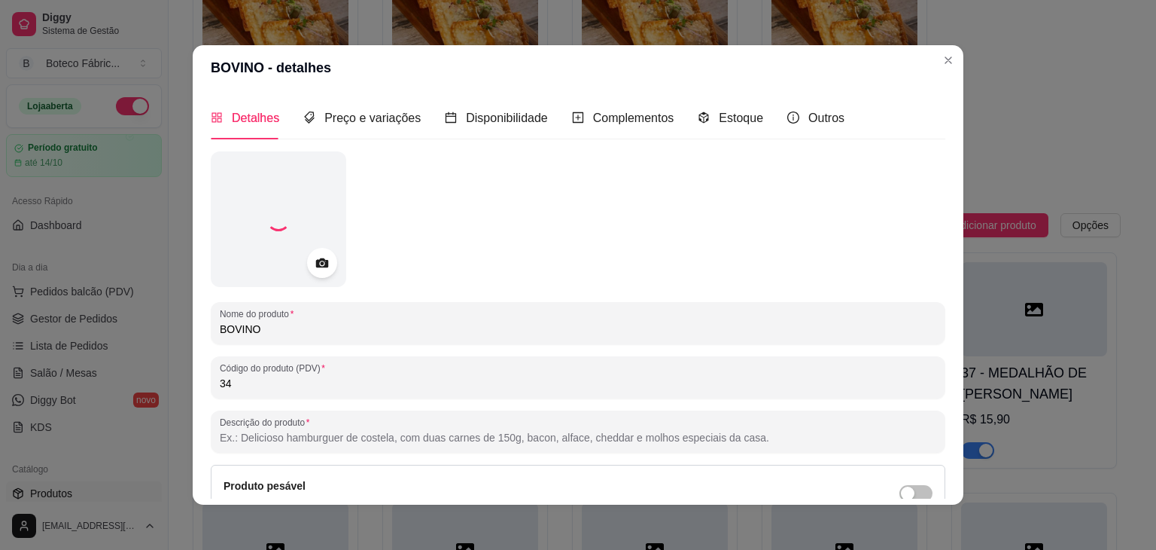
click at [706, 466] on div "Produto pesável Ao marcar essa opção o valor do produto será desconsiderado da …" at bounding box center [578, 492] width 735 height 57
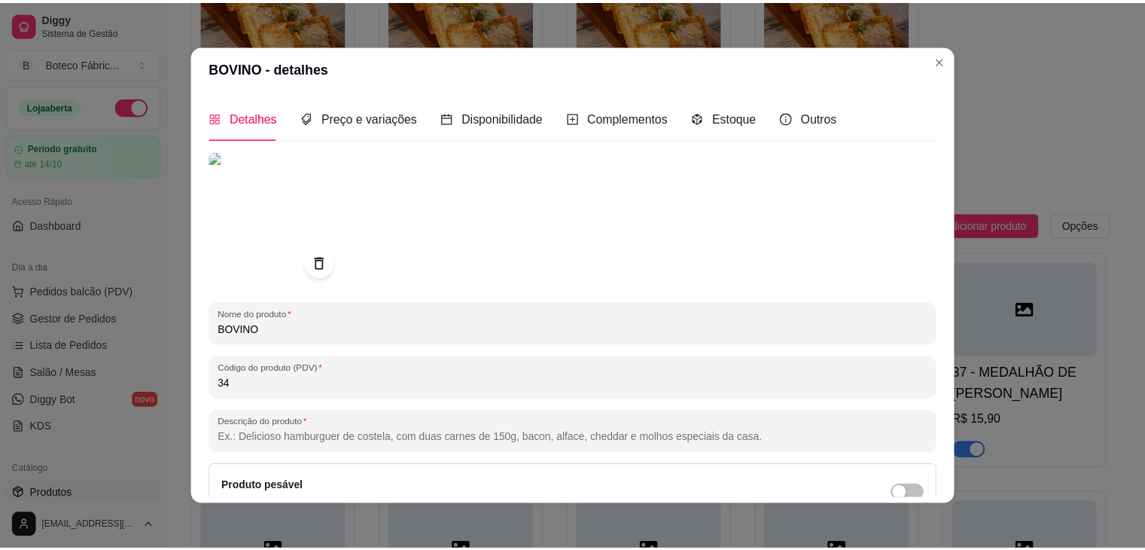
scroll to position [148, 0]
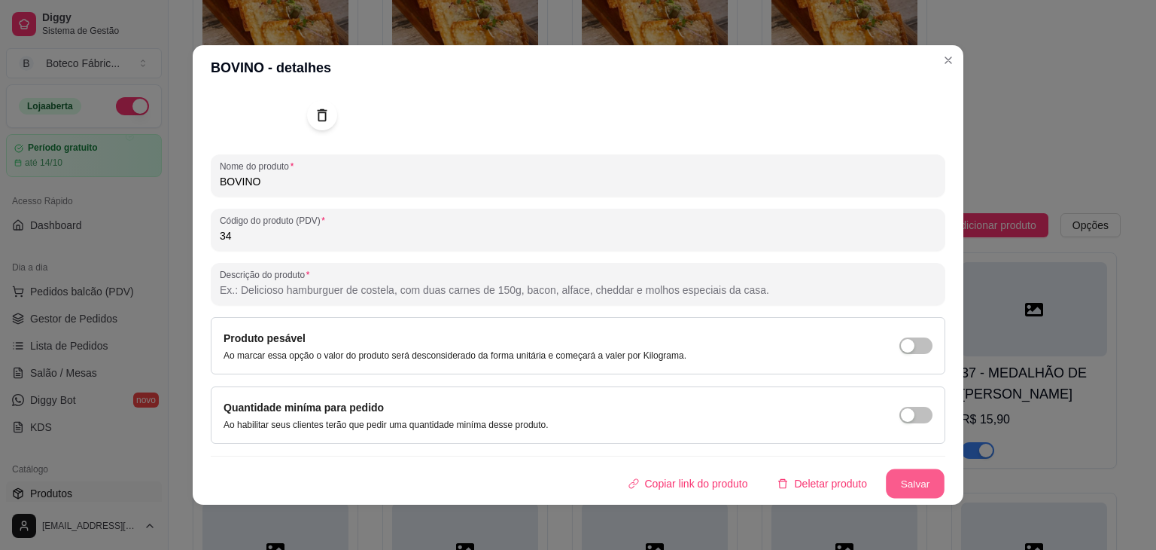
click at [897, 479] on button "Salvar" at bounding box center [915, 483] width 59 height 29
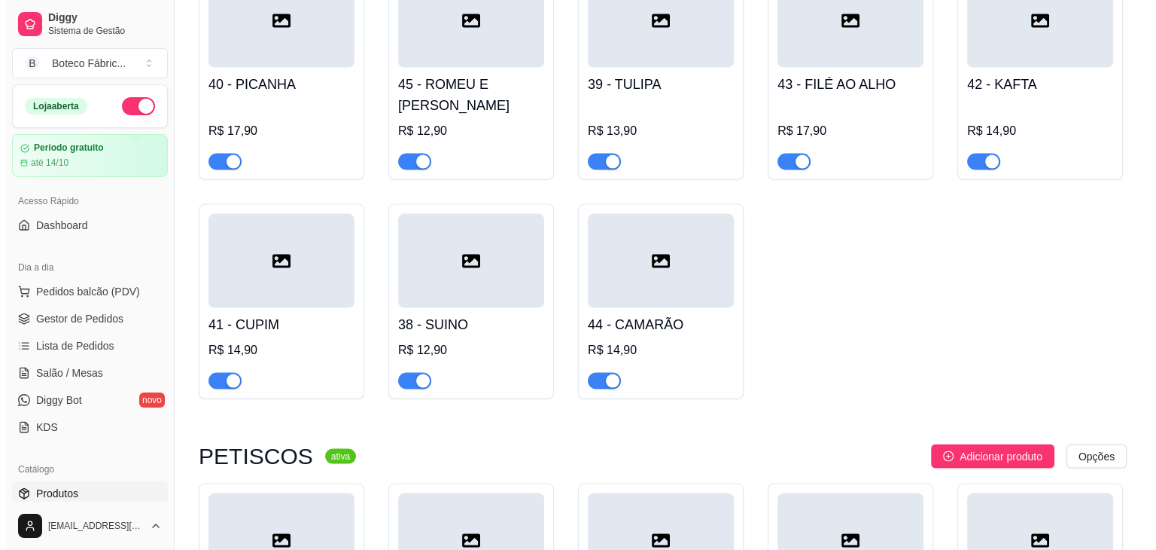
scroll to position [2960, 0]
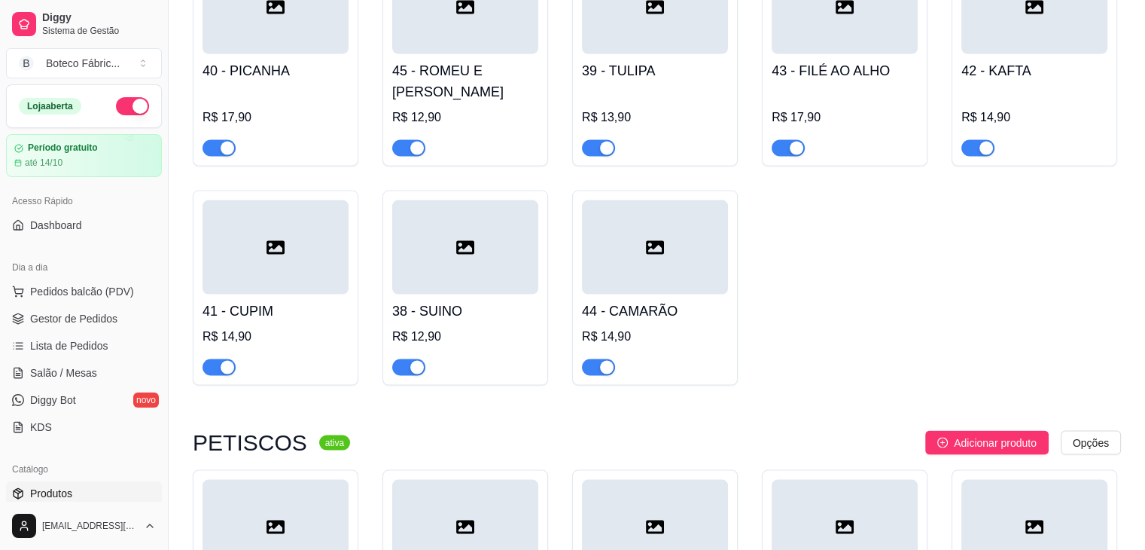
click at [654, 249] on div at bounding box center [655, 247] width 146 height 94
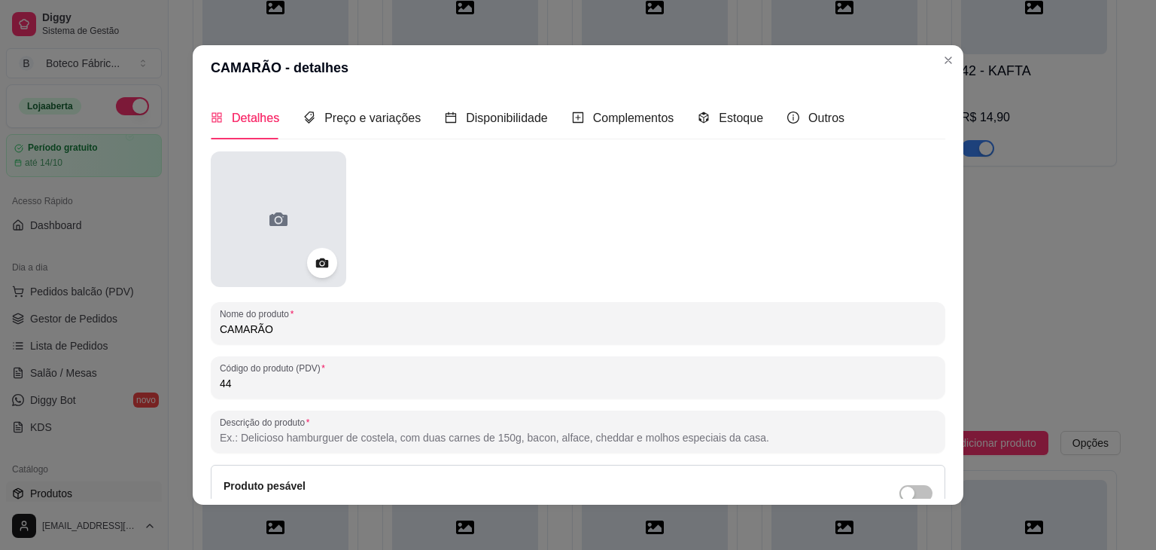
click at [297, 196] on div at bounding box center [279, 219] width 136 height 136
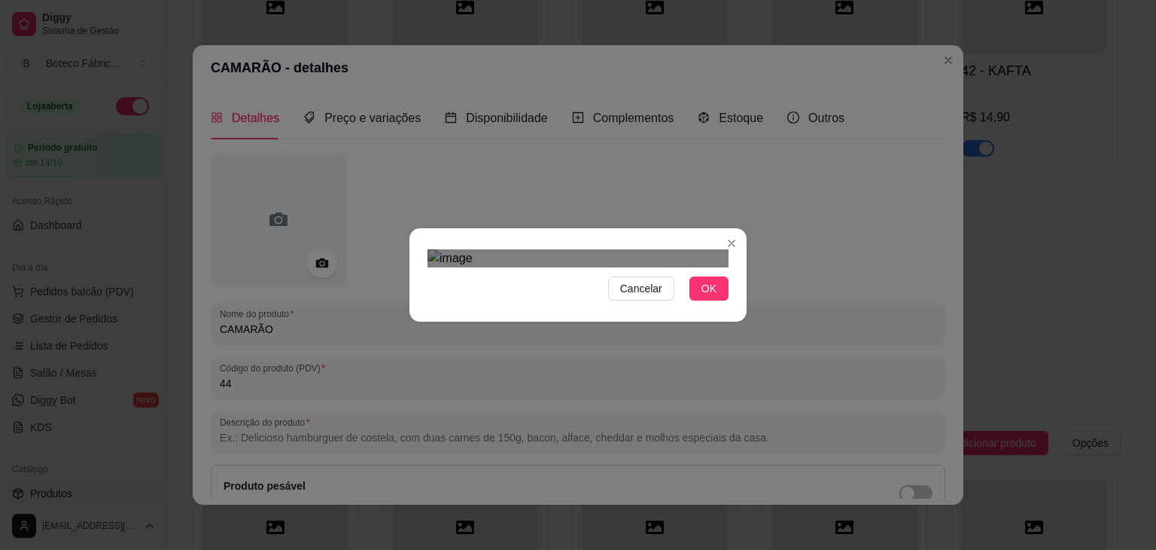
click at [455, 254] on img at bounding box center [578, 258] width 301 height 18
click at [459, 377] on div "Use the arrow keys to move the north east drag handle to change the crop select…" at bounding box center [459, 377] width 0 height 0
click at [641, 297] on span "Cancelar" at bounding box center [641, 288] width 42 height 17
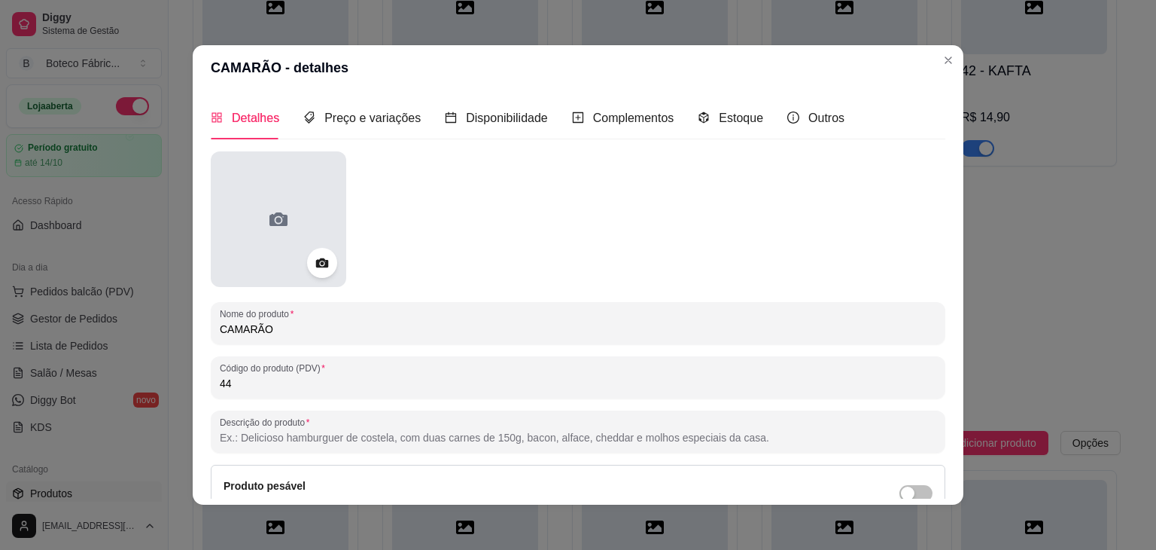
click at [306, 224] on div at bounding box center [279, 219] width 136 height 136
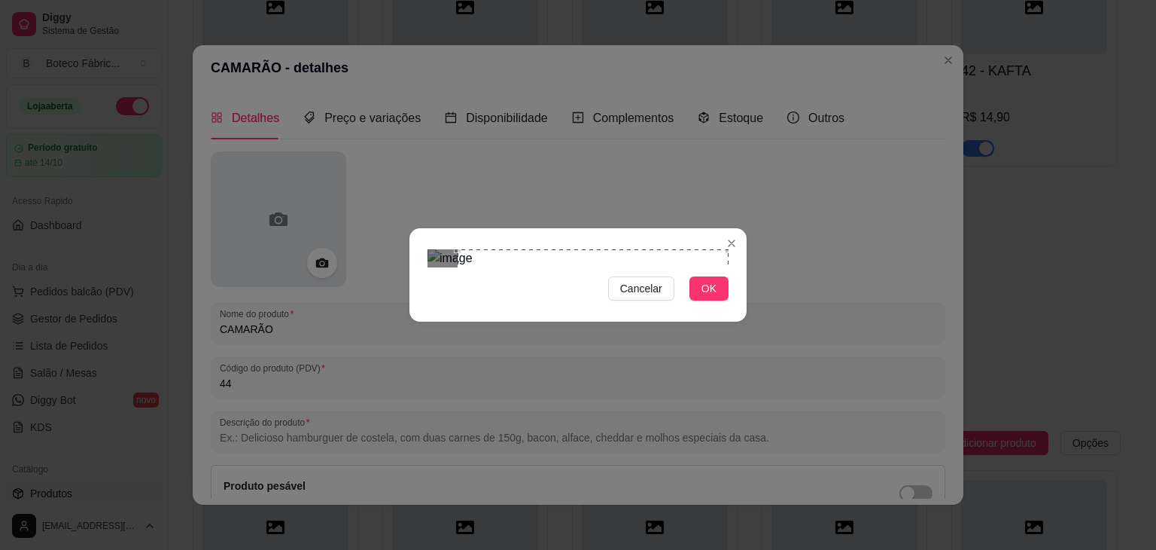
click at [662, 382] on div "Use the arrow keys to move the crop selection area" at bounding box center [593, 384] width 271 height 271
click at [708, 297] on span "OK" at bounding box center [709, 288] width 15 height 17
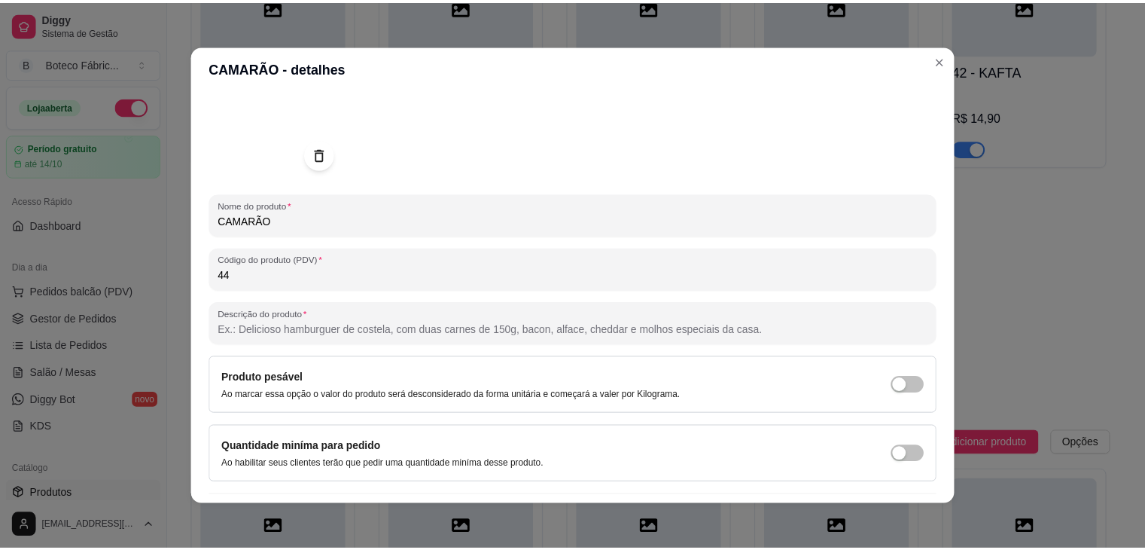
scroll to position [147, 0]
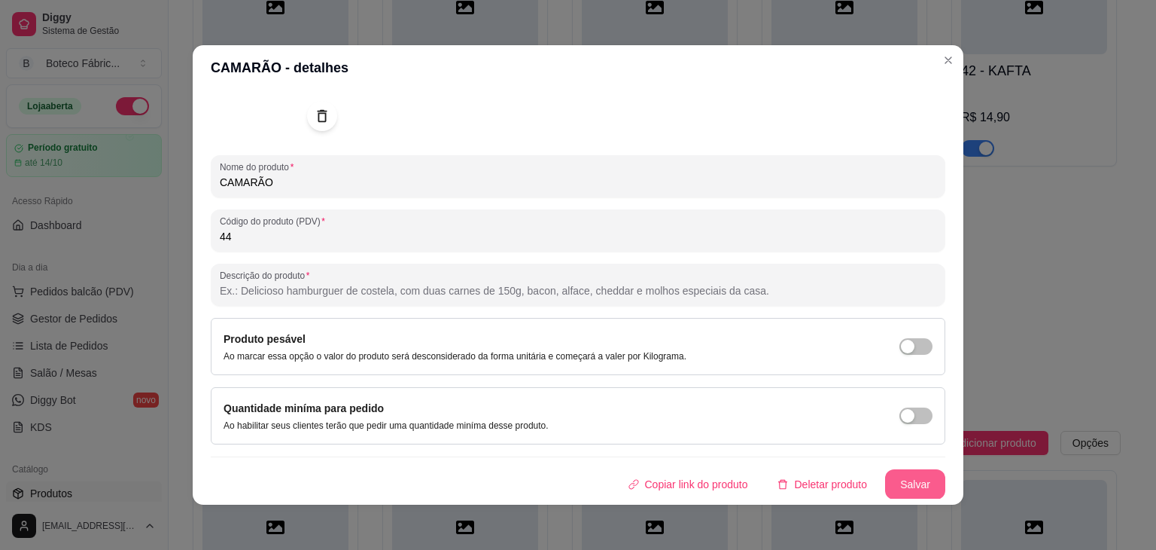
click at [903, 485] on button "Salvar" at bounding box center [915, 484] width 60 height 30
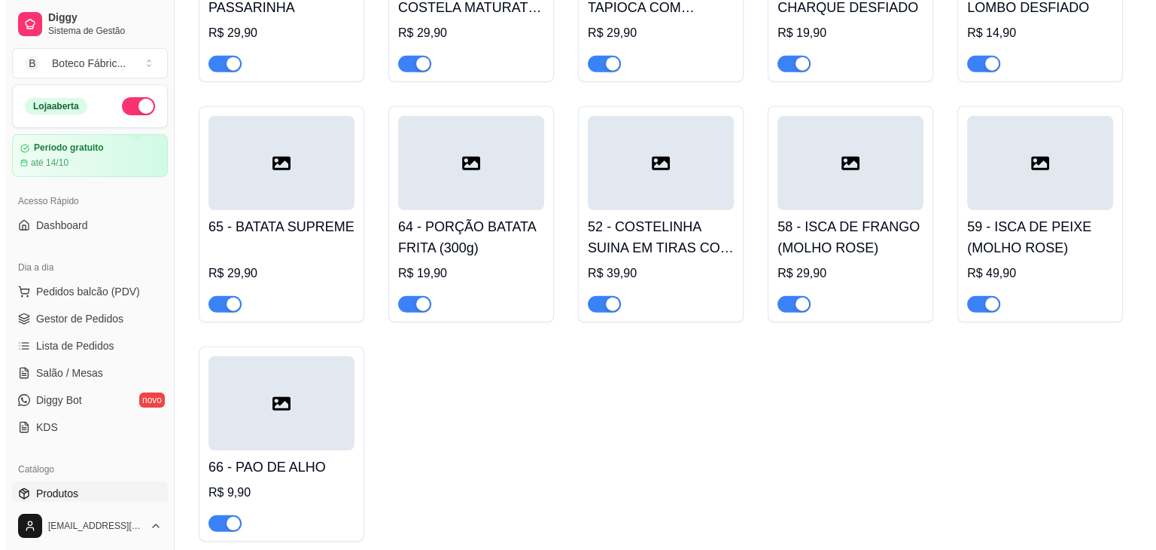
scroll to position [4040, 0]
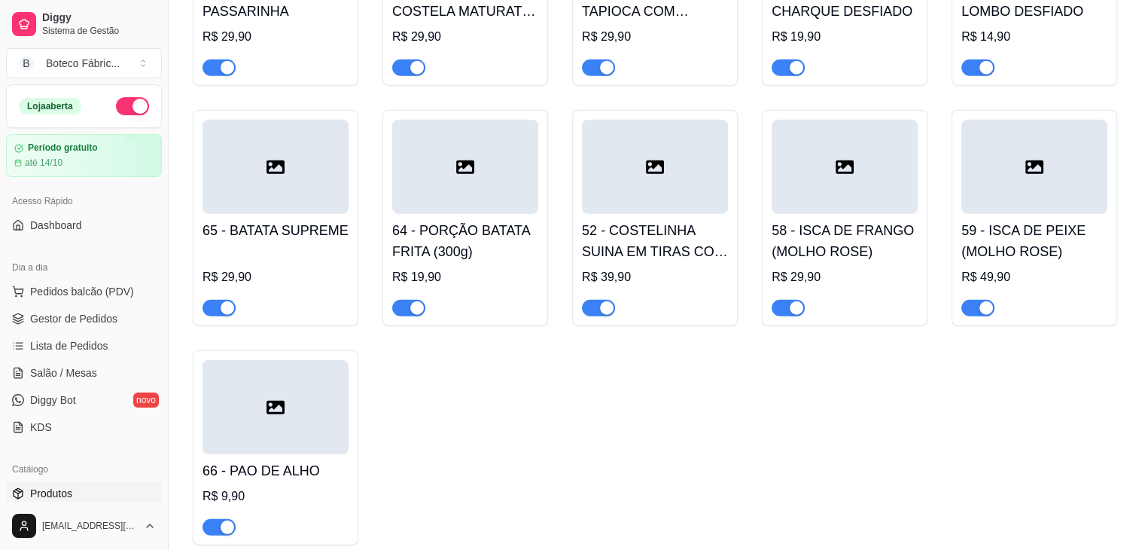
click at [299, 181] on div at bounding box center [276, 167] width 146 height 94
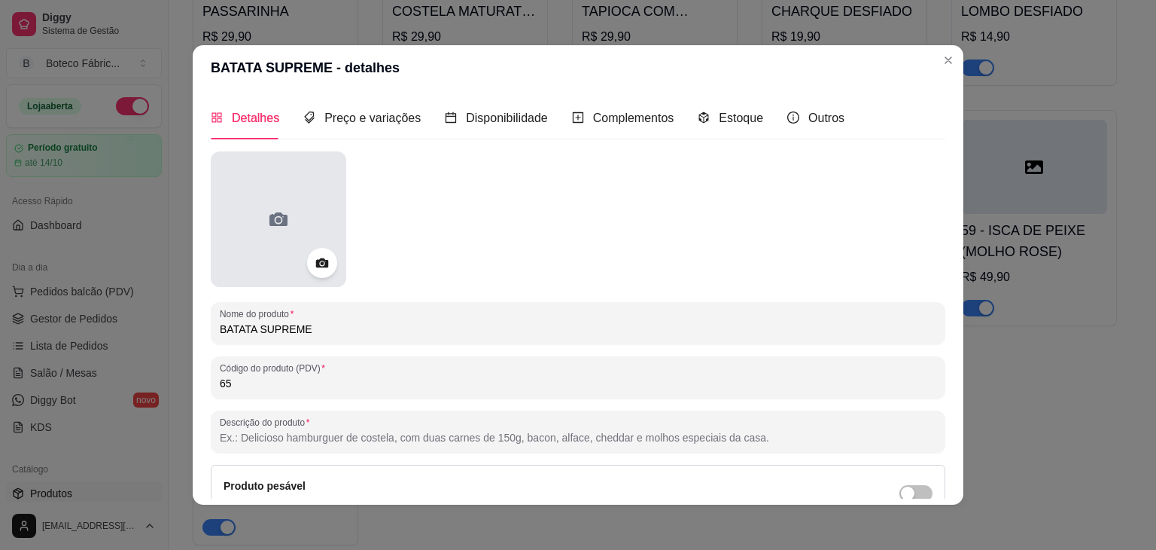
click at [273, 200] on div at bounding box center [279, 219] width 136 height 136
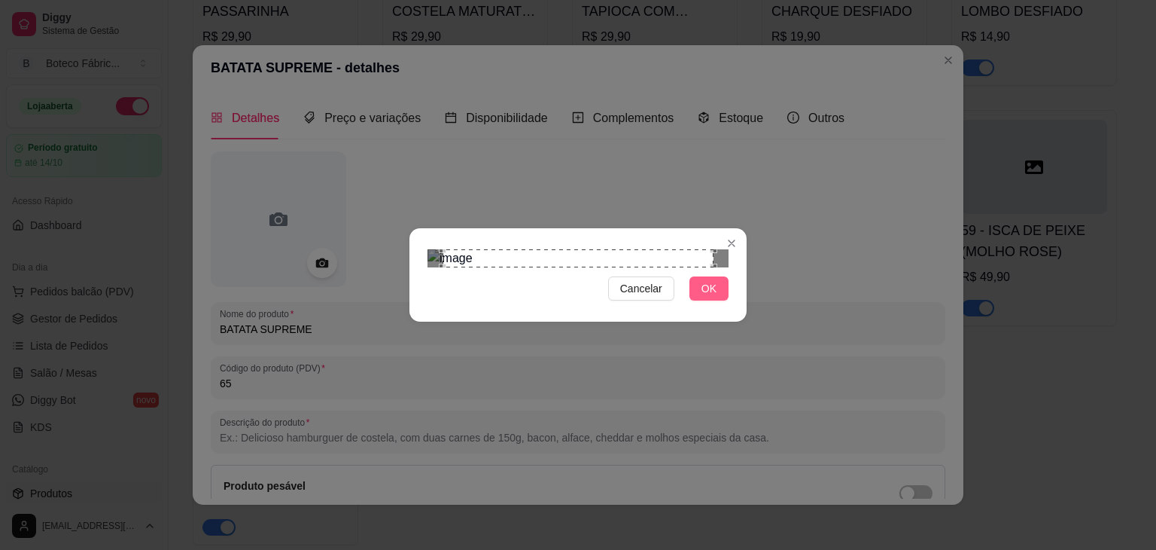
click at [720, 300] on button "OK" at bounding box center [709, 288] width 39 height 24
click at [713, 297] on span "OK" at bounding box center [709, 288] width 15 height 17
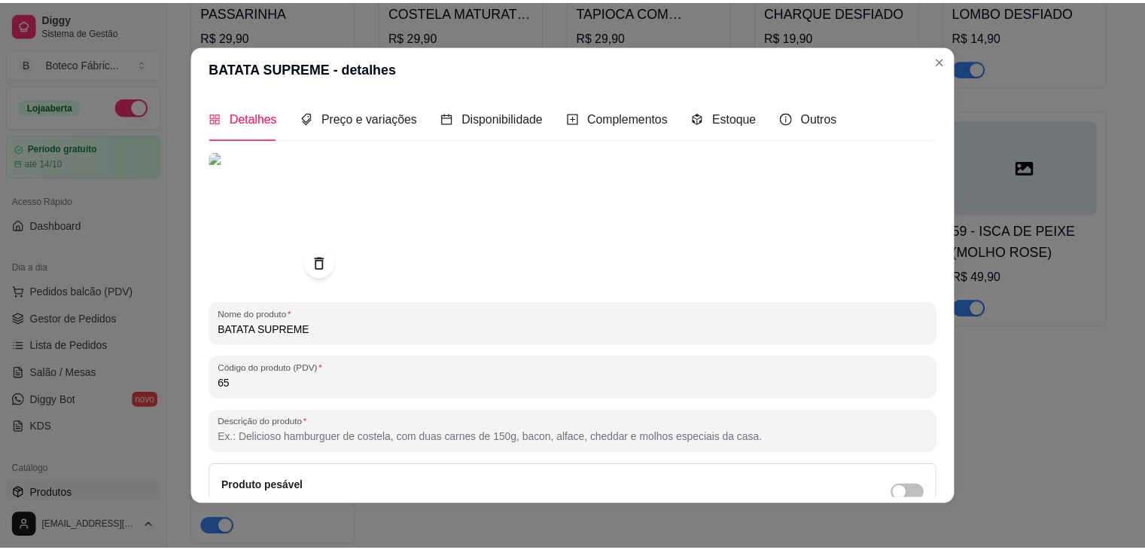
scroll to position [147, 0]
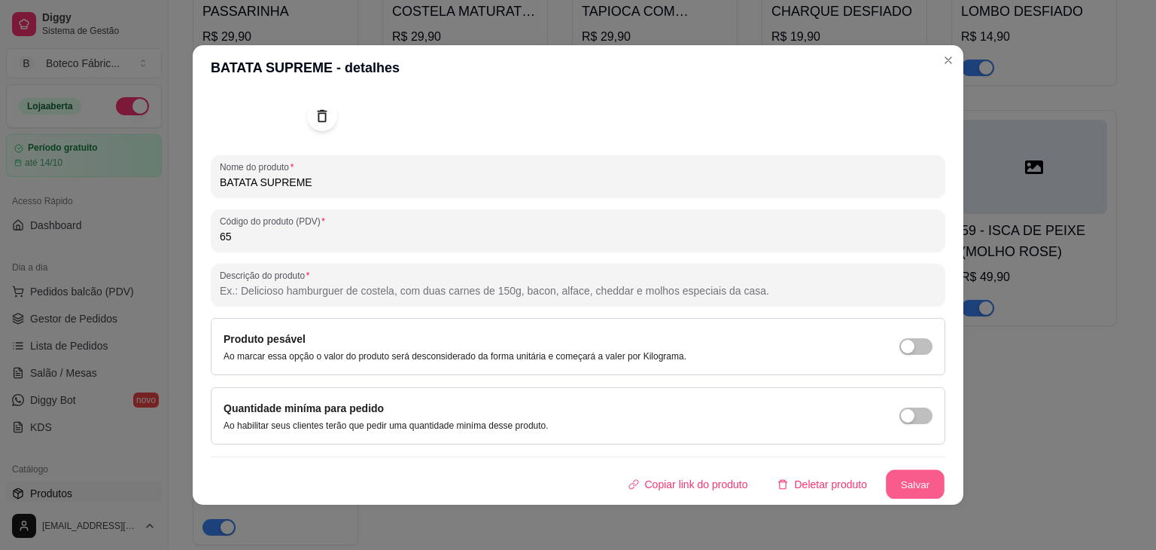
click at [895, 483] on button "Salvar" at bounding box center [915, 484] width 59 height 29
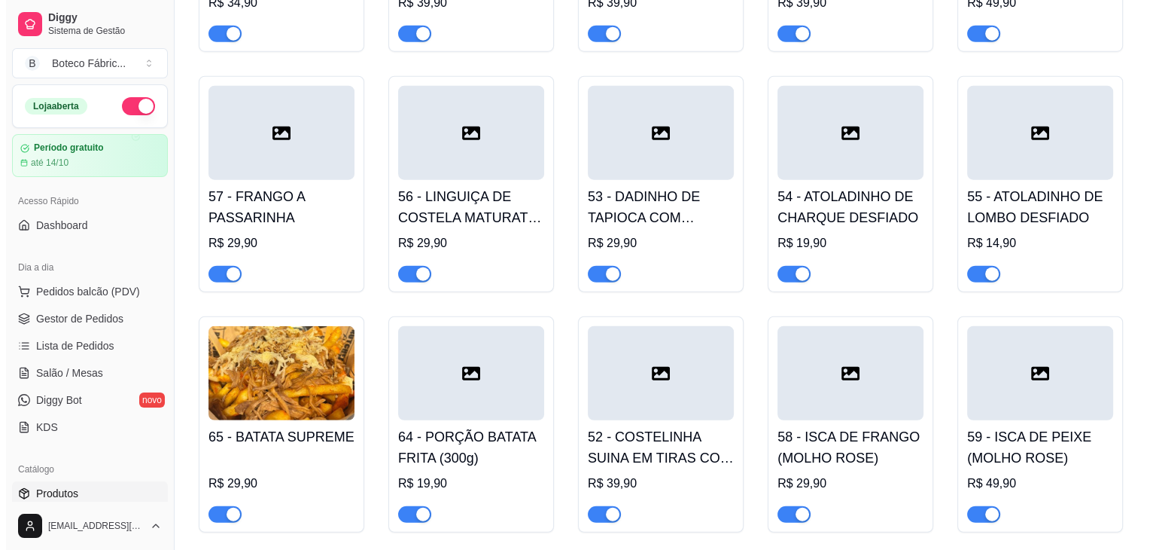
scroll to position [3830, 0]
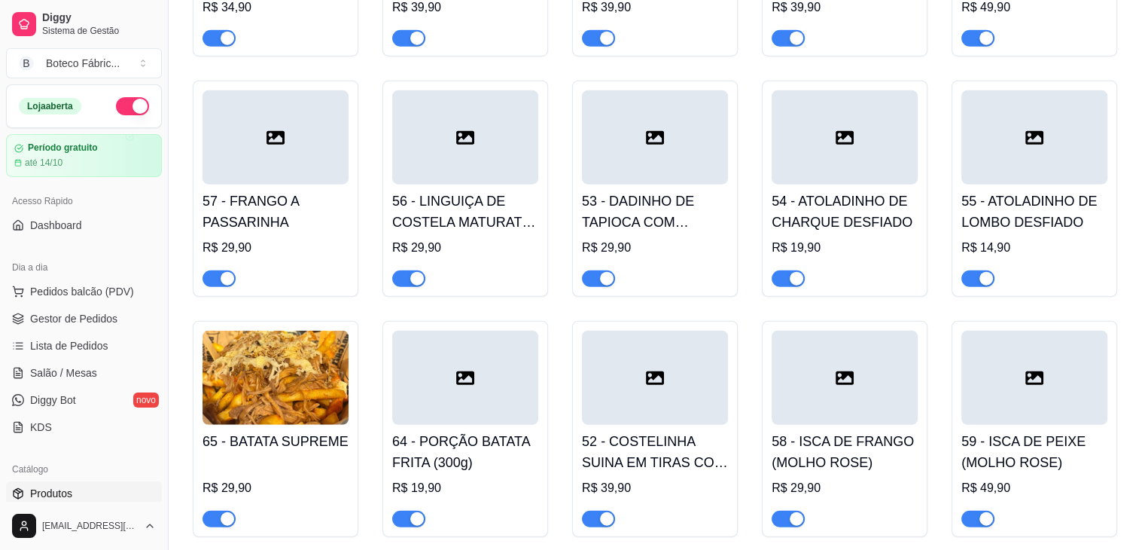
click at [467, 131] on icon at bounding box center [465, 138] width 18 height 14
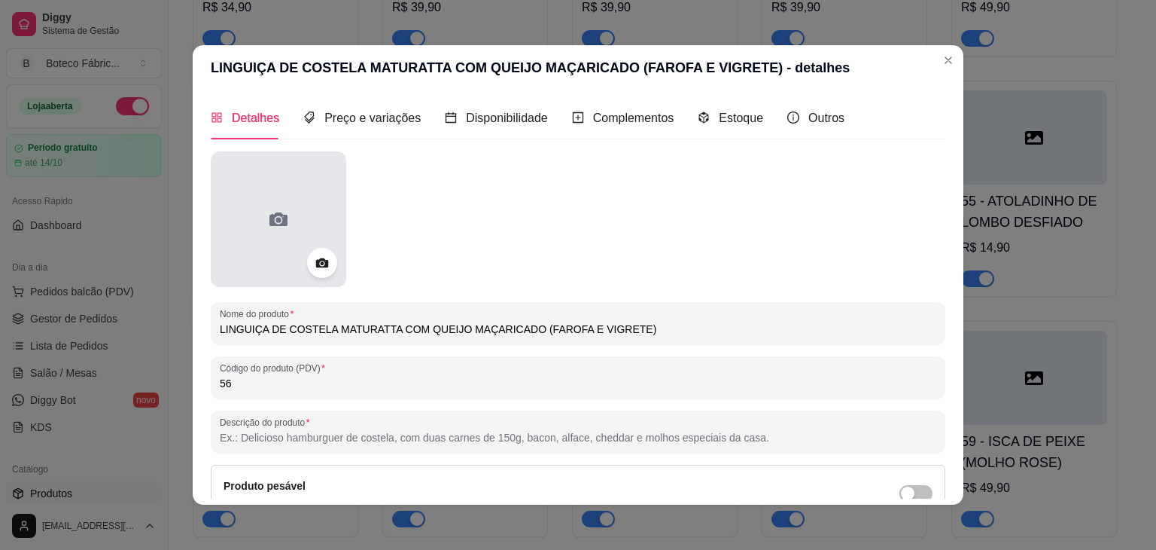
click at [276, 221] on circle at bounding box center [278, 220] width 5 height 5
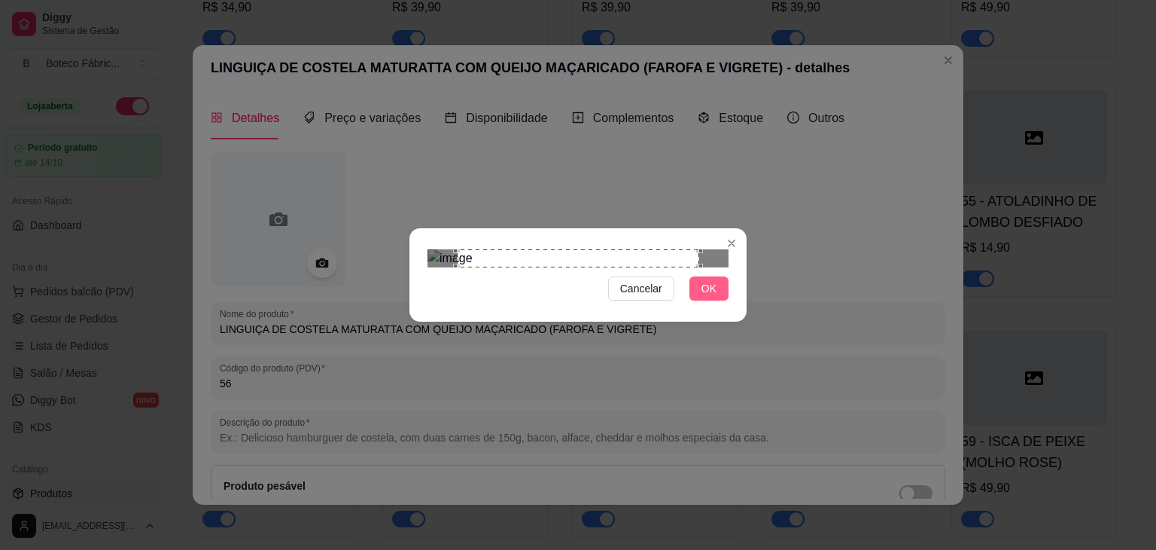
click at [721, 300] on button "OK" at bounding box center [709, 288] width 39 height 24
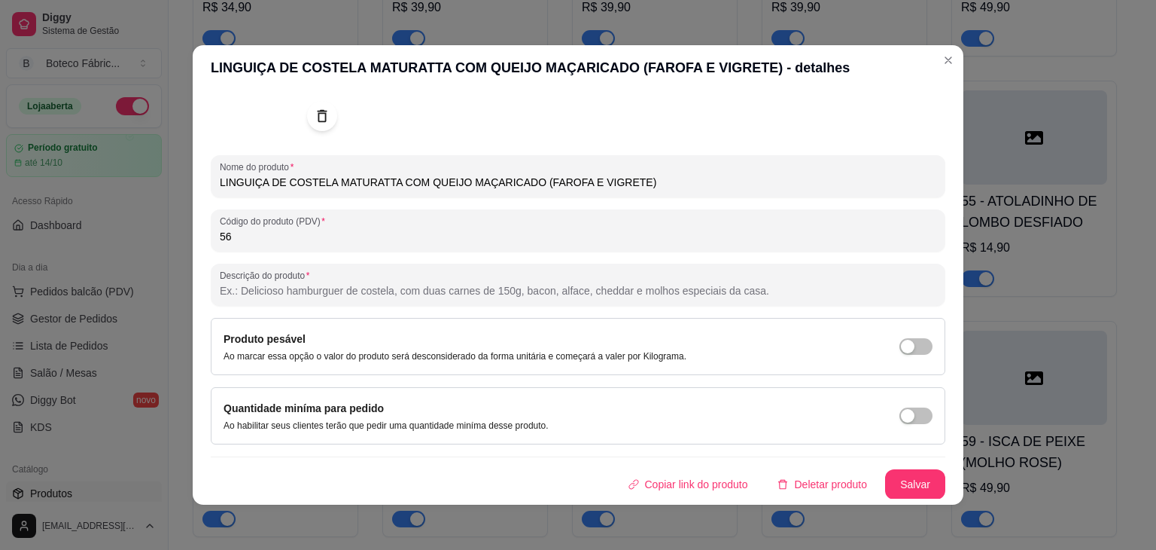
scroll to position [141, 0]
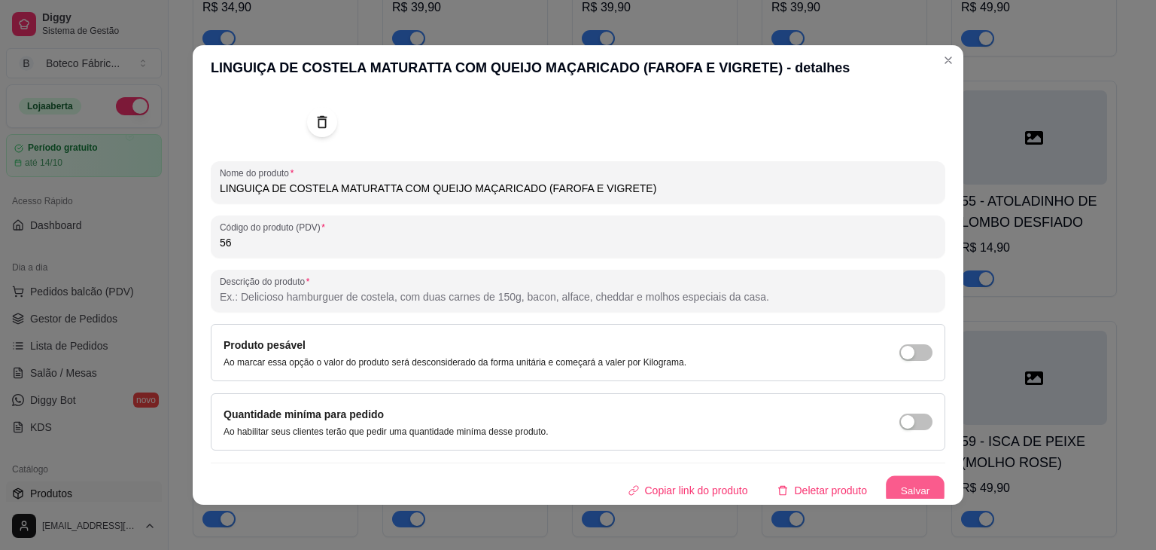
click at [889, 476] on button "Salvar" at bounding box center [915, 490] width 59 height 29
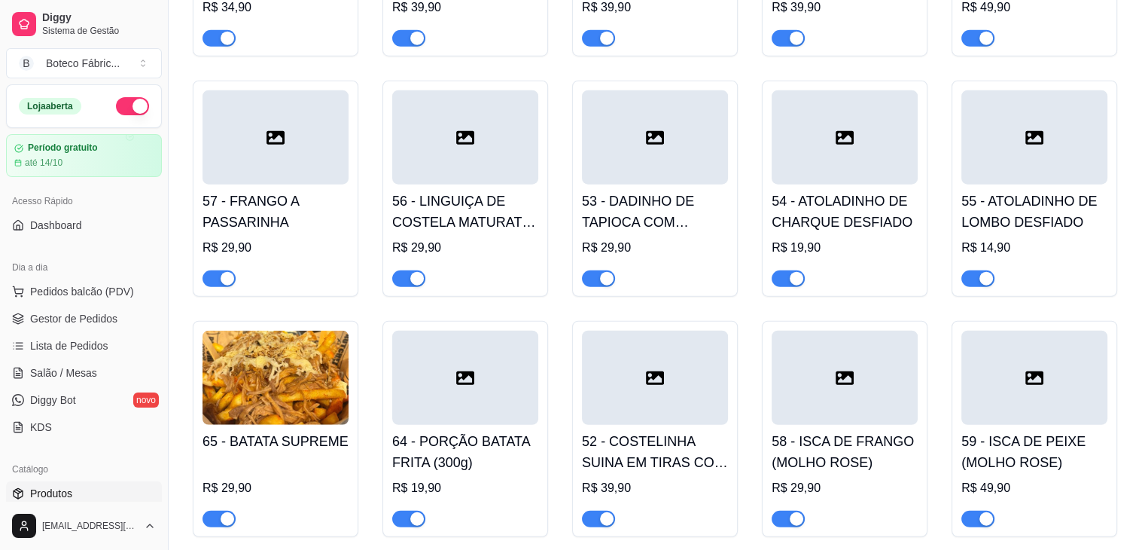
click at [280, 148] on div at bounding box center [276, 137] width 146 height 94
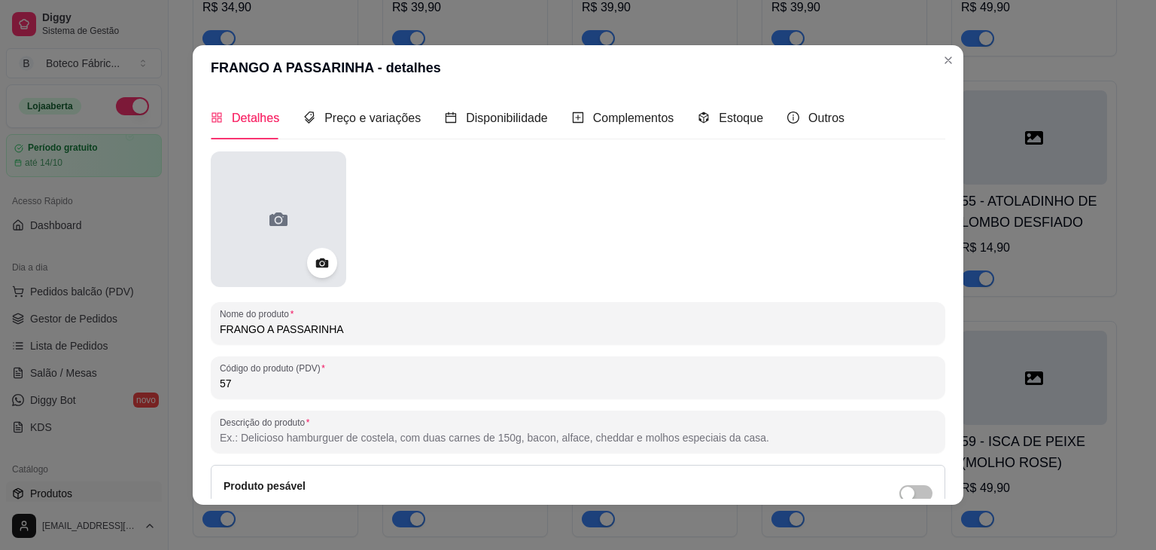
click at [277, 212] on icon at bounding box center [279, 219] width 24 height 24
click at [289, 223] on div at bounding box center [279, 219] width 136 height 136
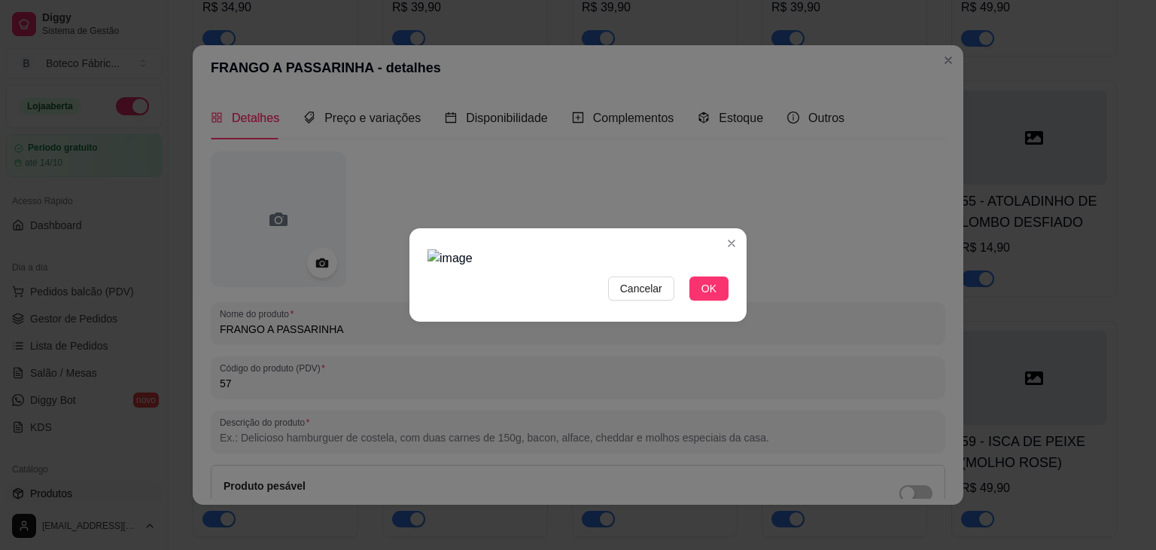
click at [690, 257] on img at bounding box center [578, 258] width 301 height 18
click at [707, 297] on span "OK" at bounding box center [709, 288] width 15 height 17
click at [705, 297] on span "OK" at bounding box center [709, 288] width 15 height 17
click at [708, 297] on span "OK" at bounding box center [709, 288] width 15 height 17
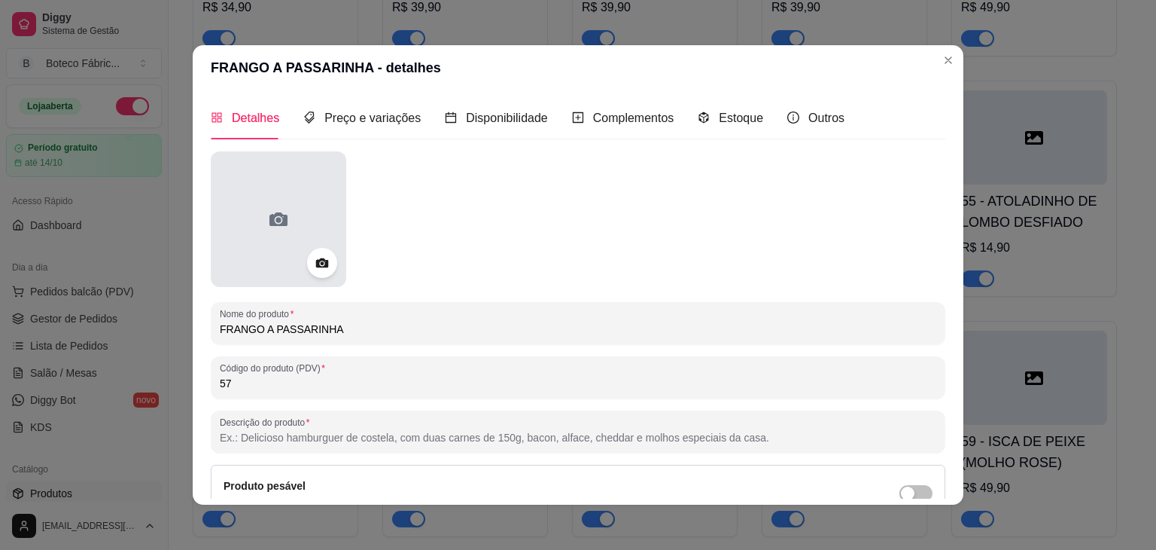
click at [254, 184] on div at bounding box center [279, 219] width 136 height 136
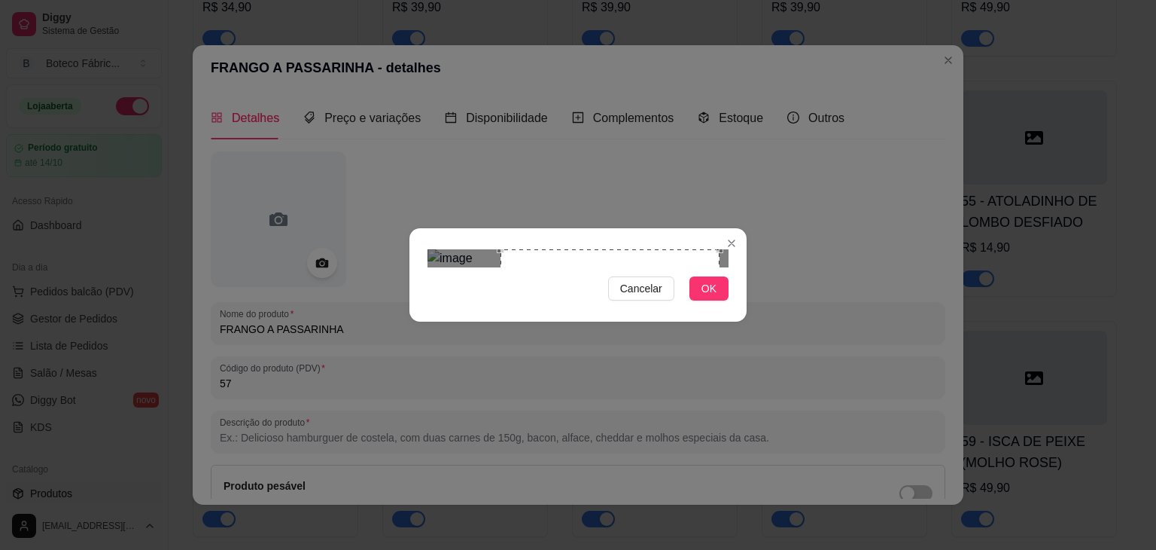
click at [714, 249] on div "Use the arrow keys to move the crop selection area" at bounding box center [610, 358] width 219 height 219
click at [473, 249] on div "Use the arrow keys to move the crop selection area" at bounding box center [581, 358] width 219 height 219
click at [717, 300] on button "OK" at bounding box center [709, 288] width 39 height 24
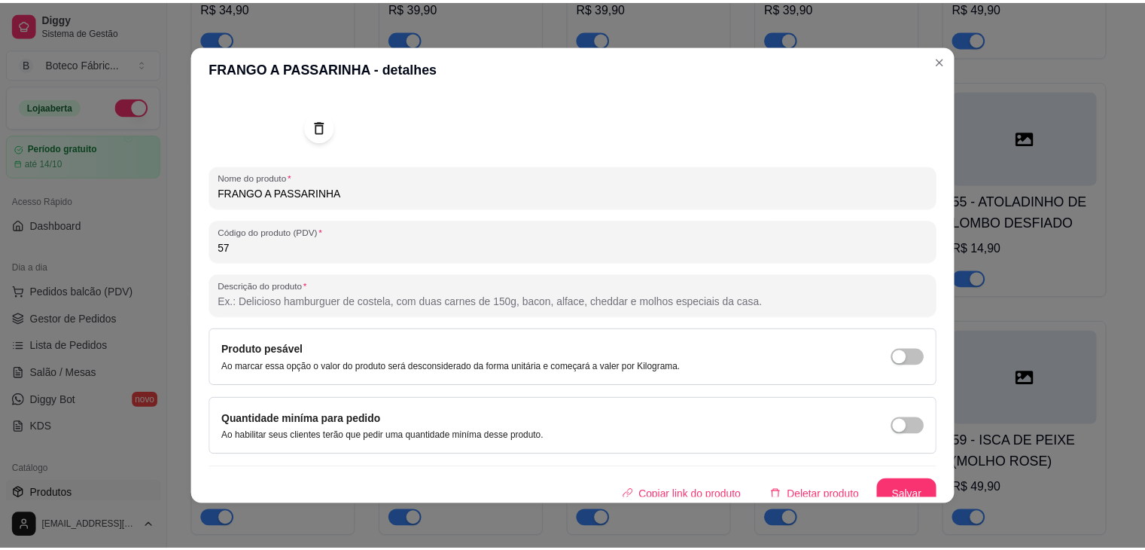
scroll to position [148, 0]
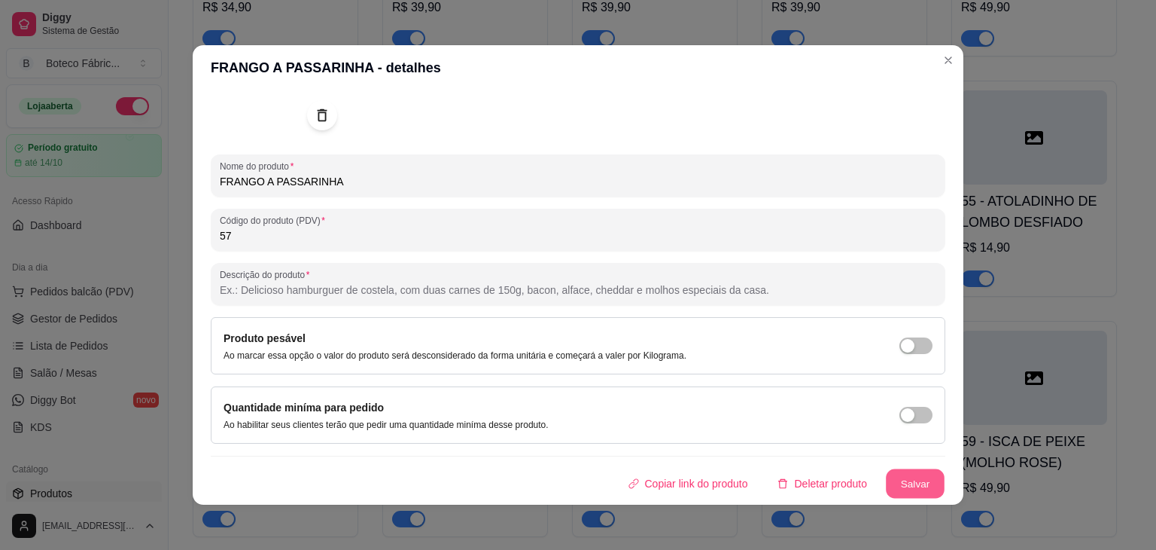
click at [902, 483] on button "Salvar" at bounding box center [915, 483] width 59 height 29
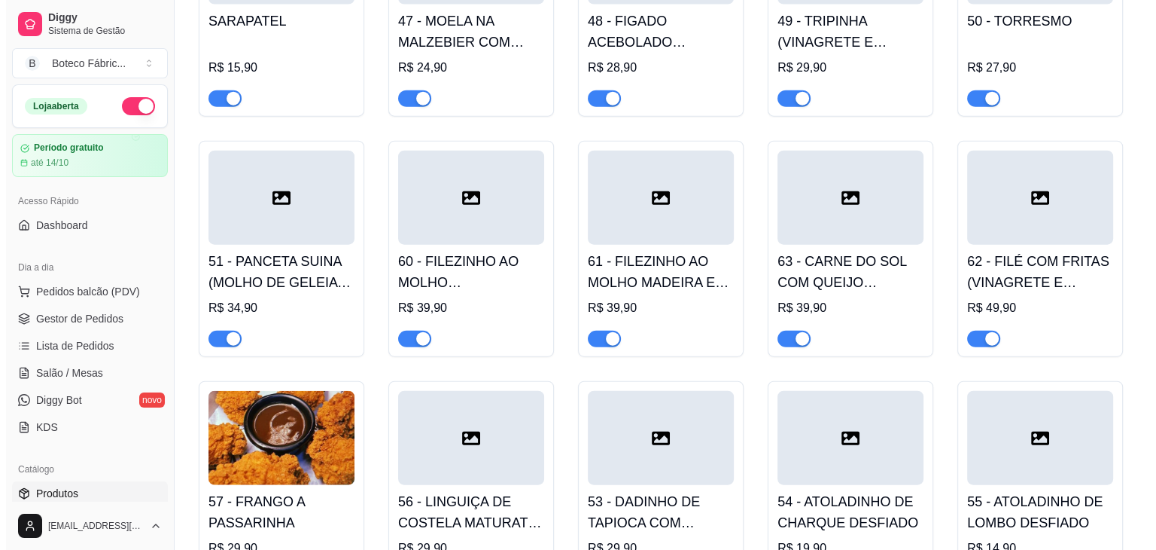
scroll to position [3529, 0]
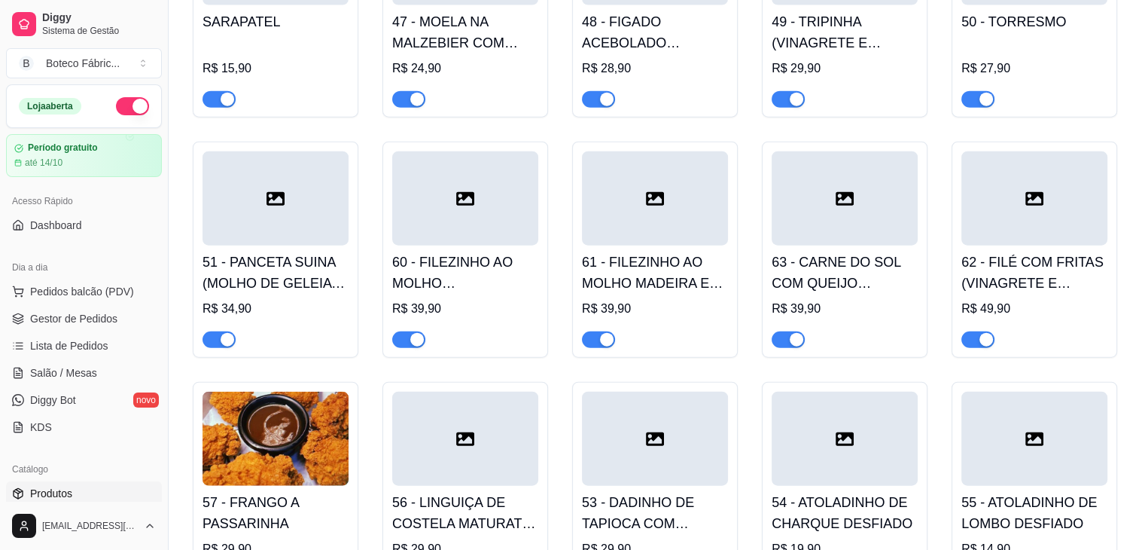
click at [462, 212] on div at bounding box center [465, 198] width 146 height 94
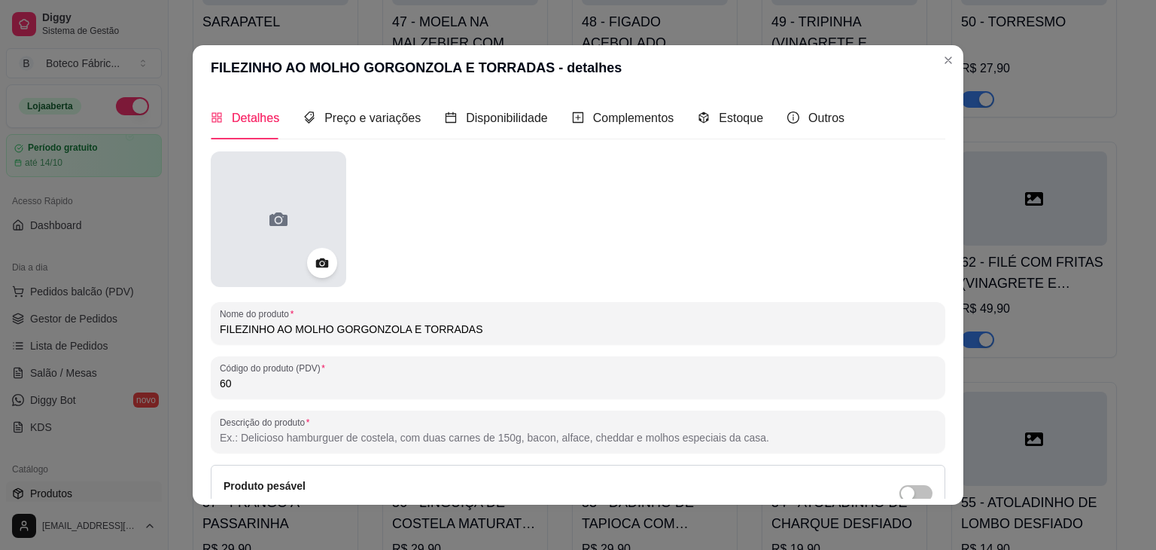
click at [283, 226] on icon at bounding box center [279, 219] width 24 height 24
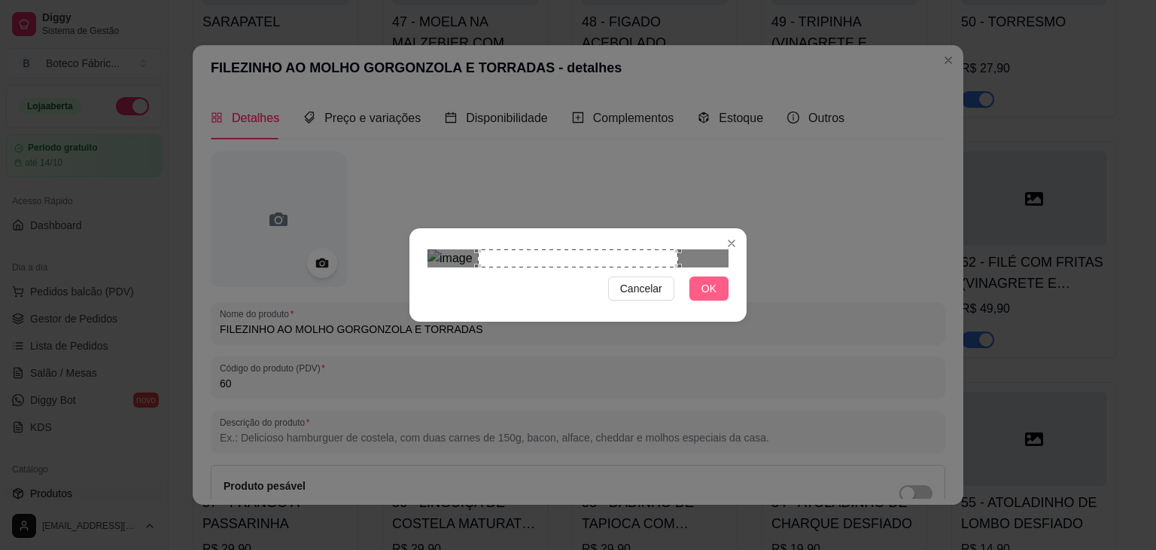
click at [705, 297] on span "OK" at bounding box center [709, 288] width 15 height 17
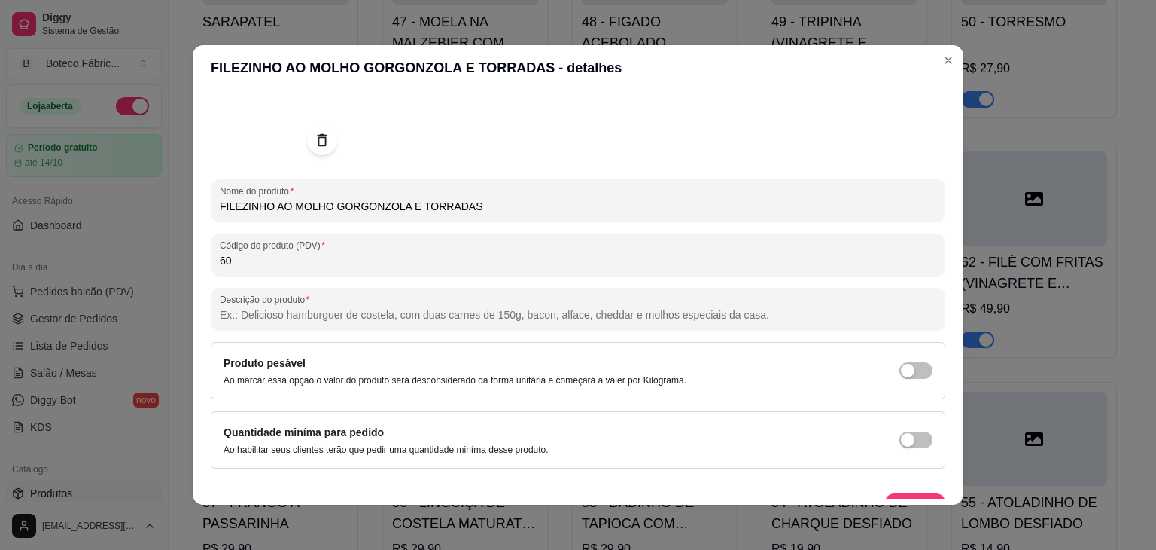
scroll to position [147, 0]
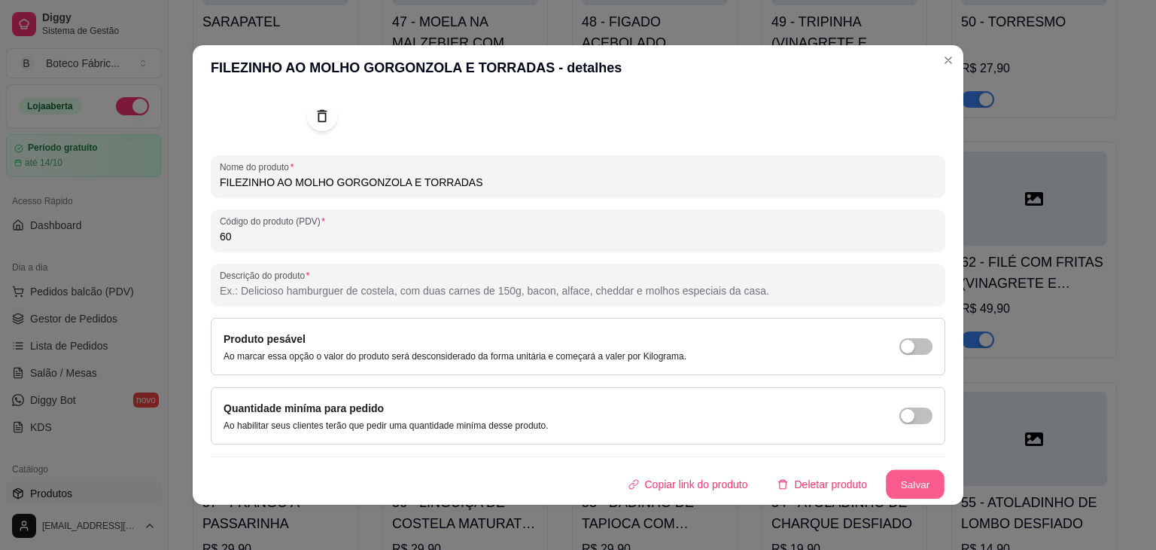
click at [912, 481] on button "Salvar" at bounding box center [915, 484] width 59 height 29
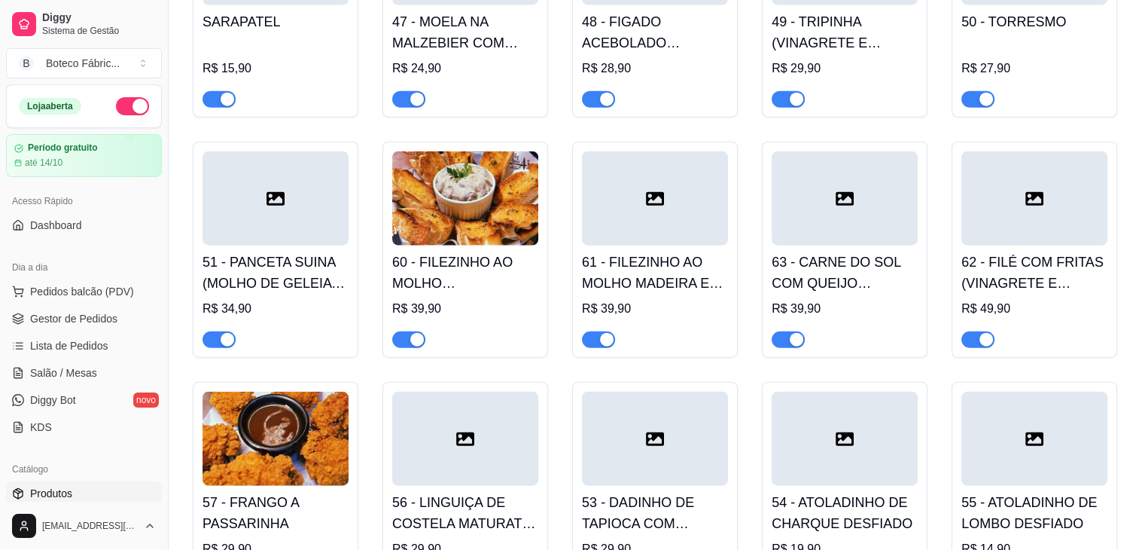
click at [1039, 190] on icon at bounding box center [1034, 199] width 18 height 18
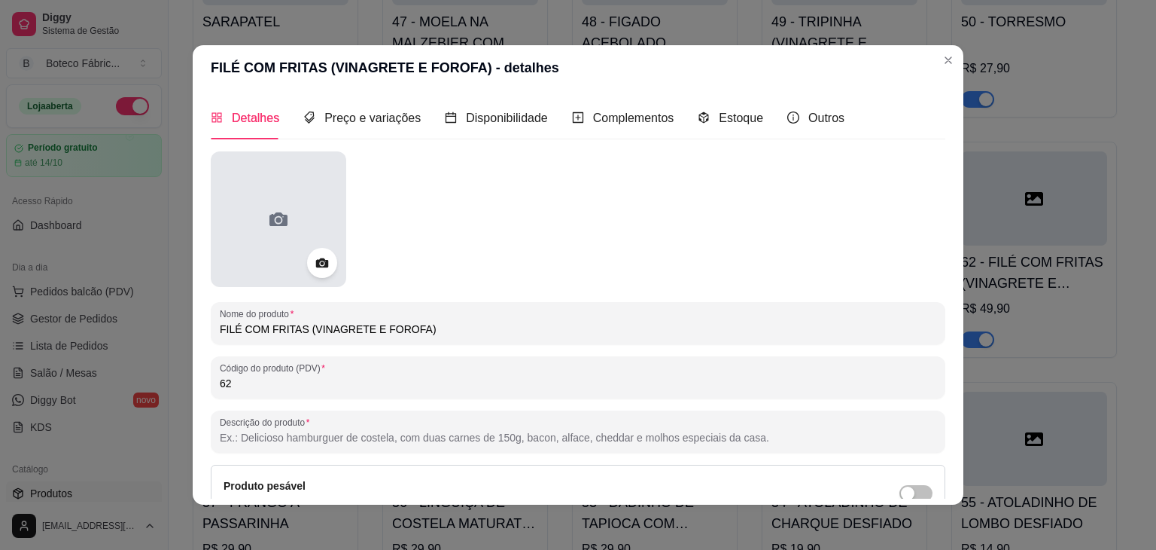
click at [244, 199] on div at bounding box center [279, 219] width 136 height 136
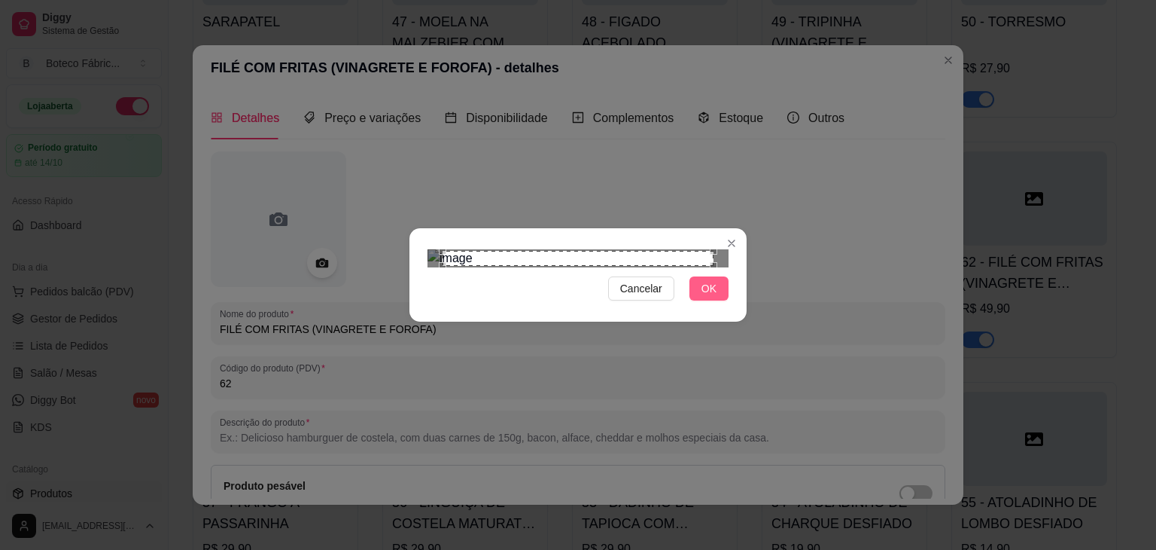
click at [720, 300] on button "OK" at bounding box center [709, 288] width 39 height 24
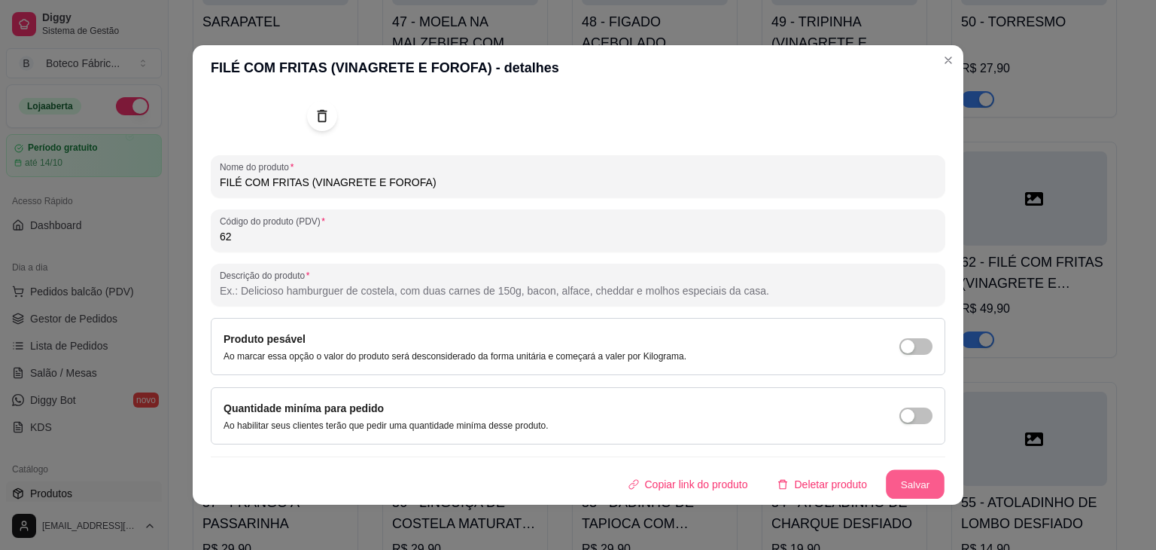
click at [900, 477] on button "Salvar" at bounding box center [915, 484] width 59 height 29
